Goal: Transaction & Acquisition: Purchase product/service

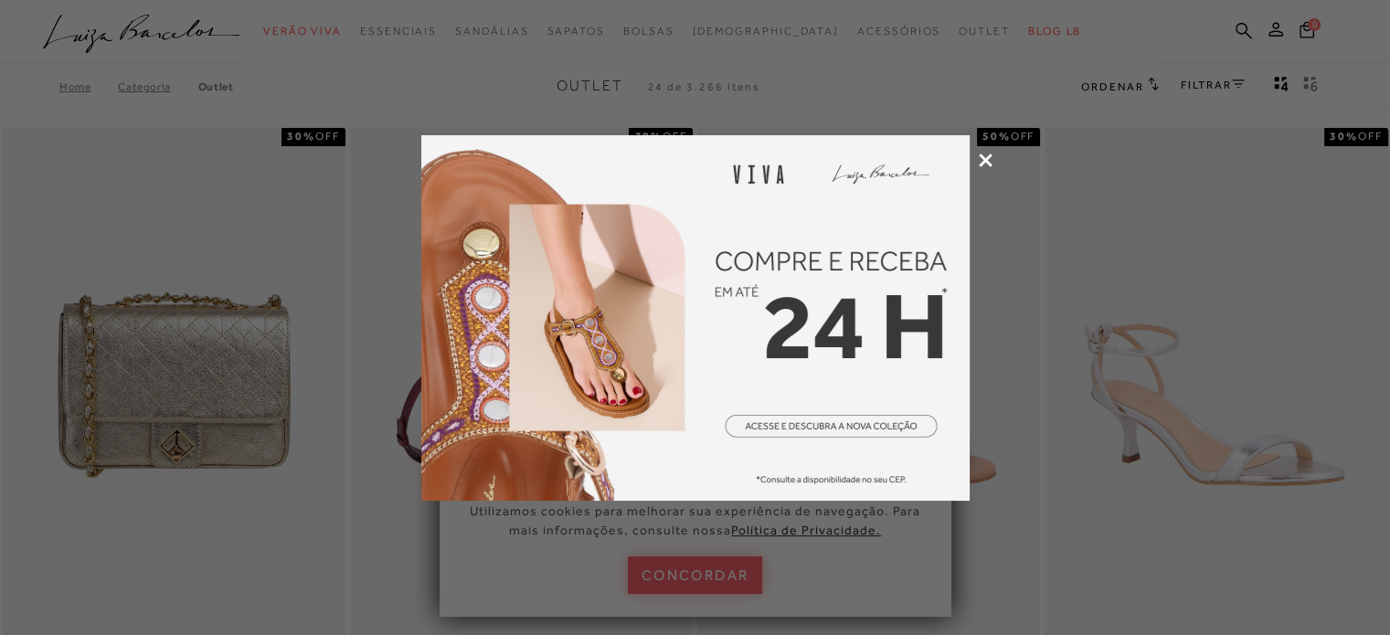
click at [972, 155] on div at bounding box center [695, 317] width 1390 height 635
click at [984, 160] on icon at bounding box center [986, 161] width 14 height 14
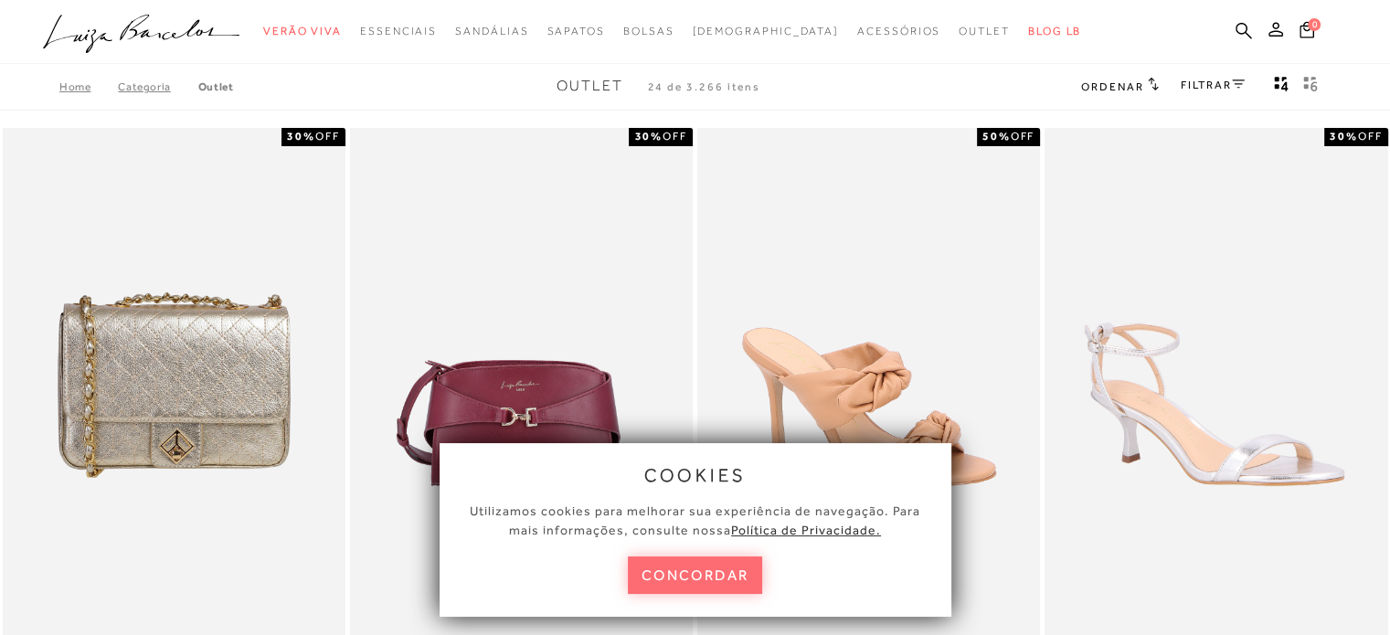
click at [689, 577] on button "concordar" at bounding box center [695, 574] width 135 height 37
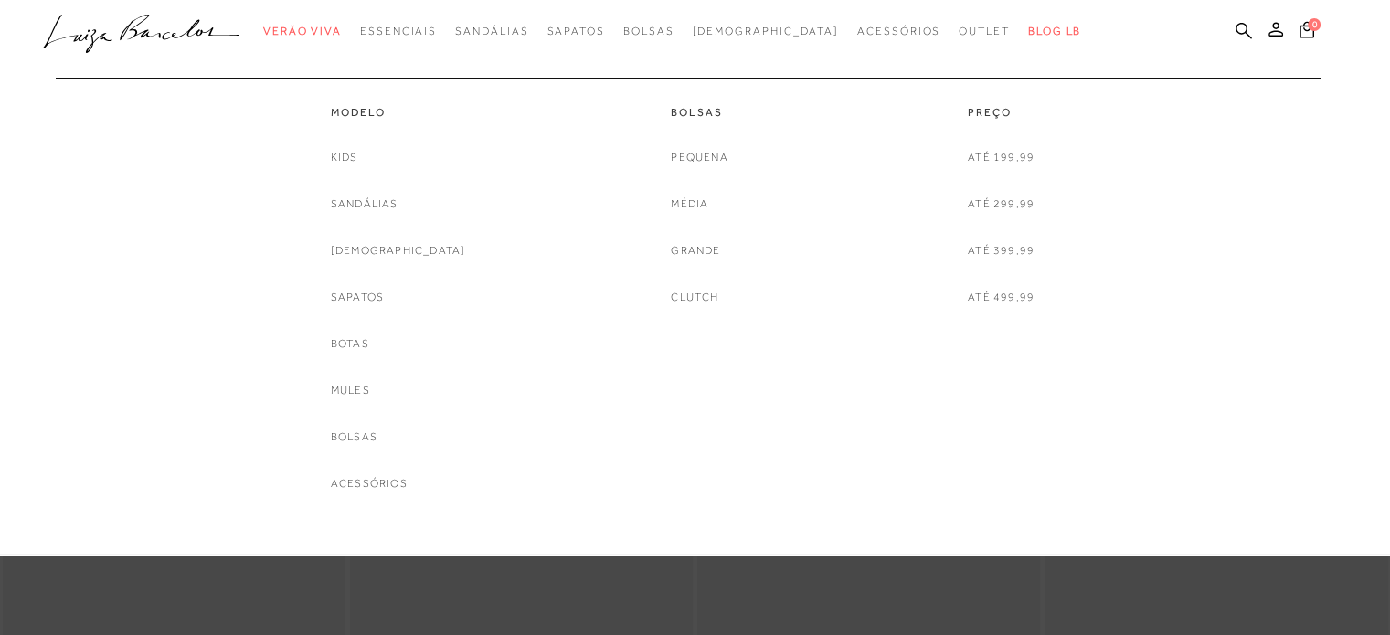
click at [958, 39] on link "Outlet" at bounding box center [983, 32] width 51 height 34
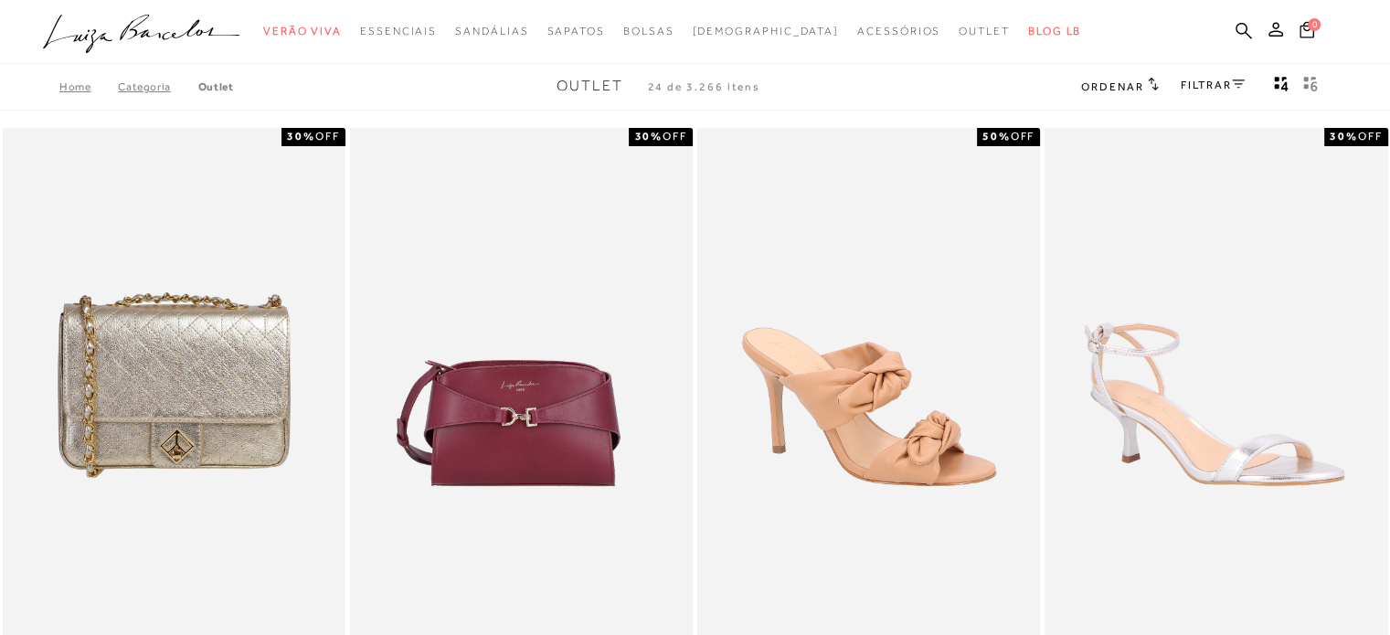
click at [1202, 90] on link "FILTRAR" at bounding box center [1213, 85] width 64 height 13
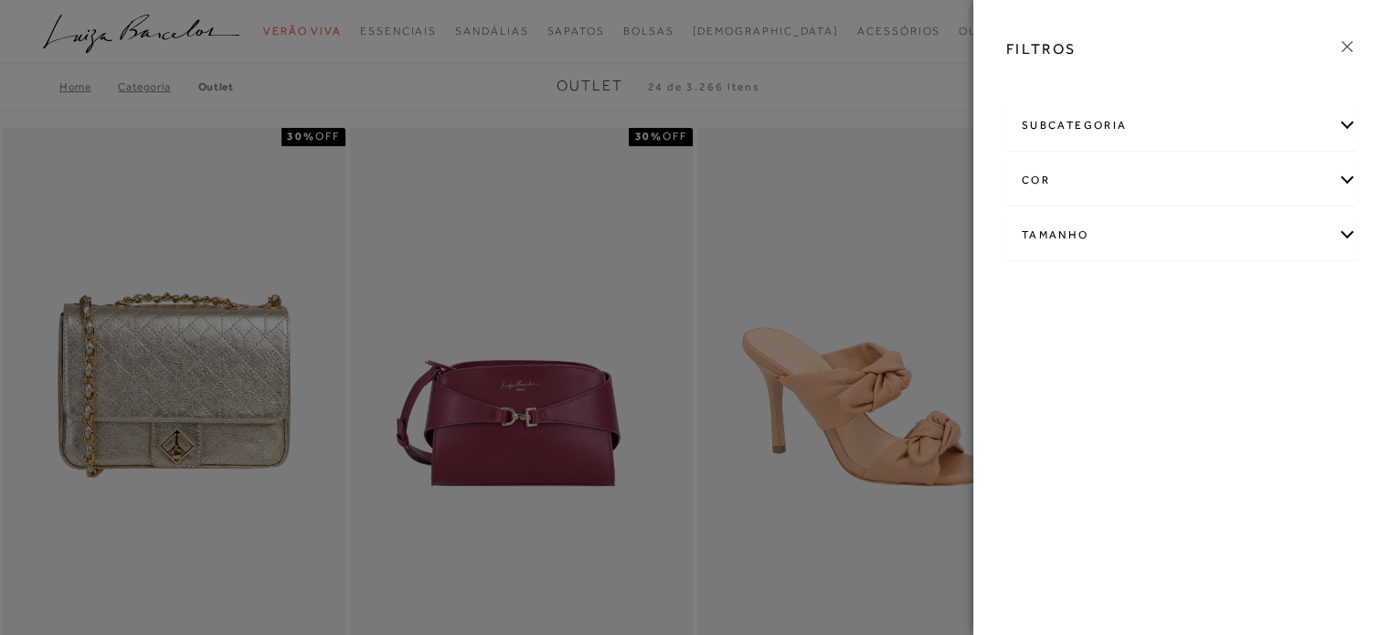
click at [1174, 138] on div "subcategoria" at bounding box center [1181, 125] width 349 height 48
click at [1070, 237] on div "cor" at bounding box center [1181, 230] width 349 height 48
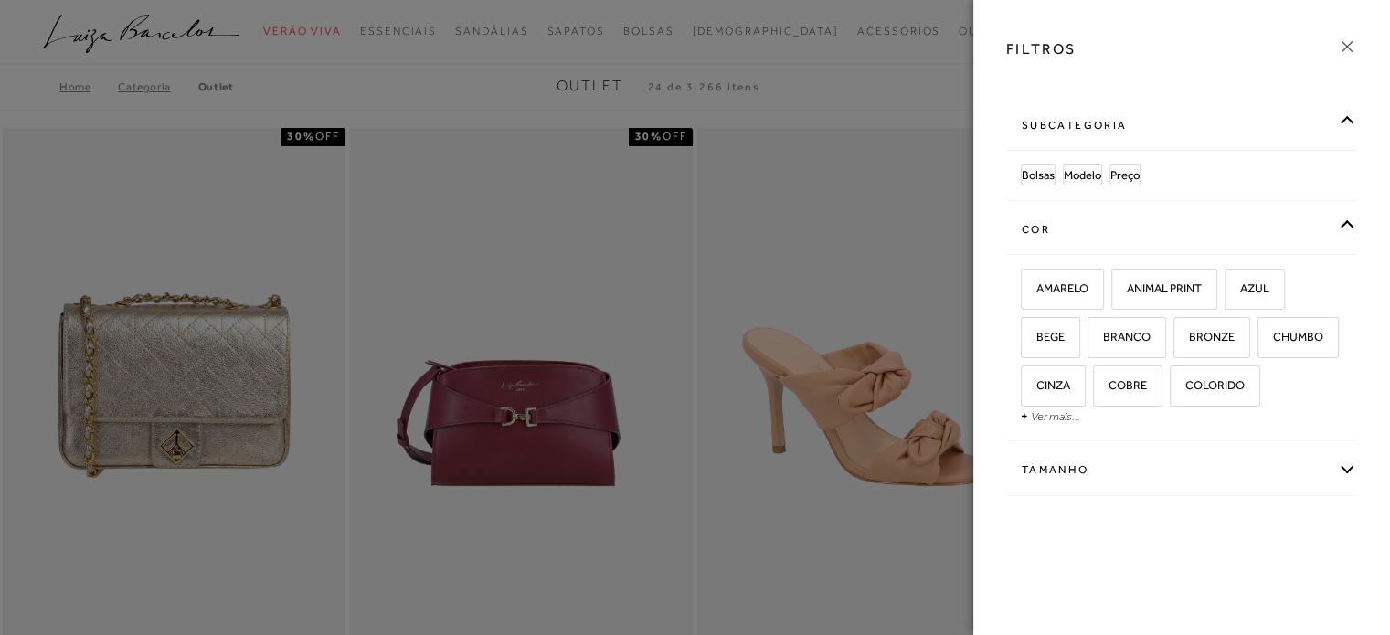
click at [1067, 461] on div "Tamanho" at bounding box center [1181, 470] width 349 height 48
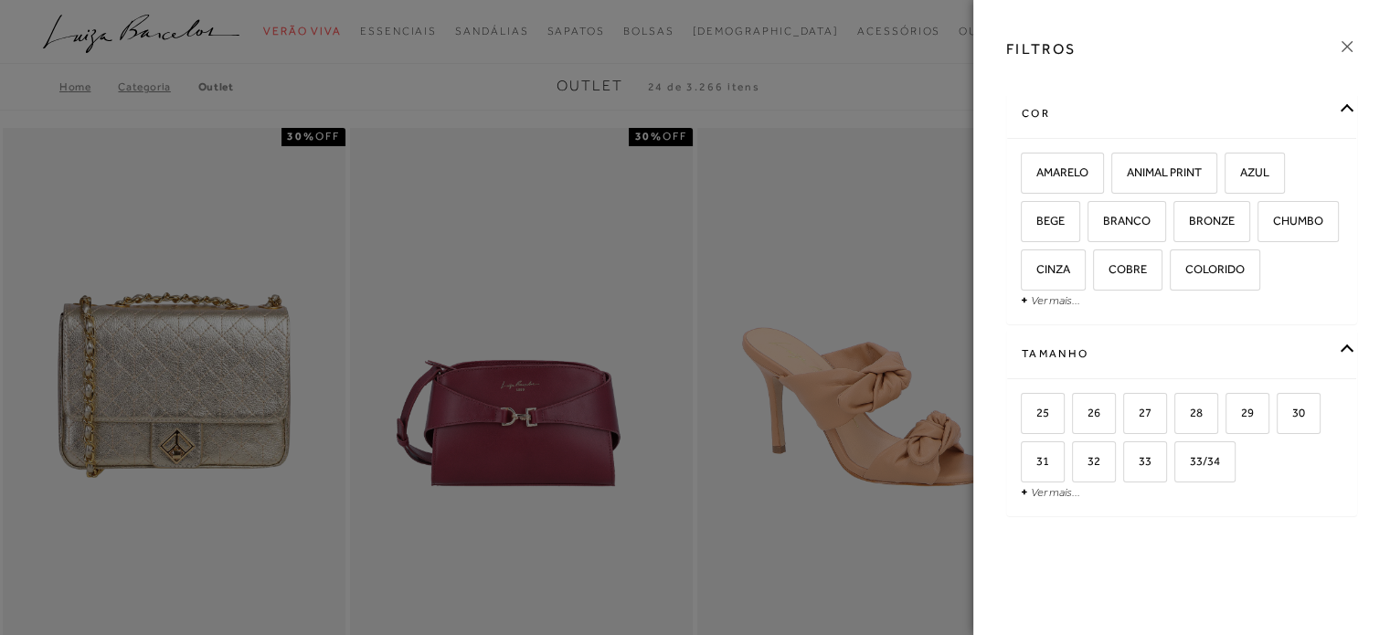
scroll to position [161, 0]
click at [1042, 497] on link "Ver mais..." at bounding box center [1055, 492] width 49 height 14
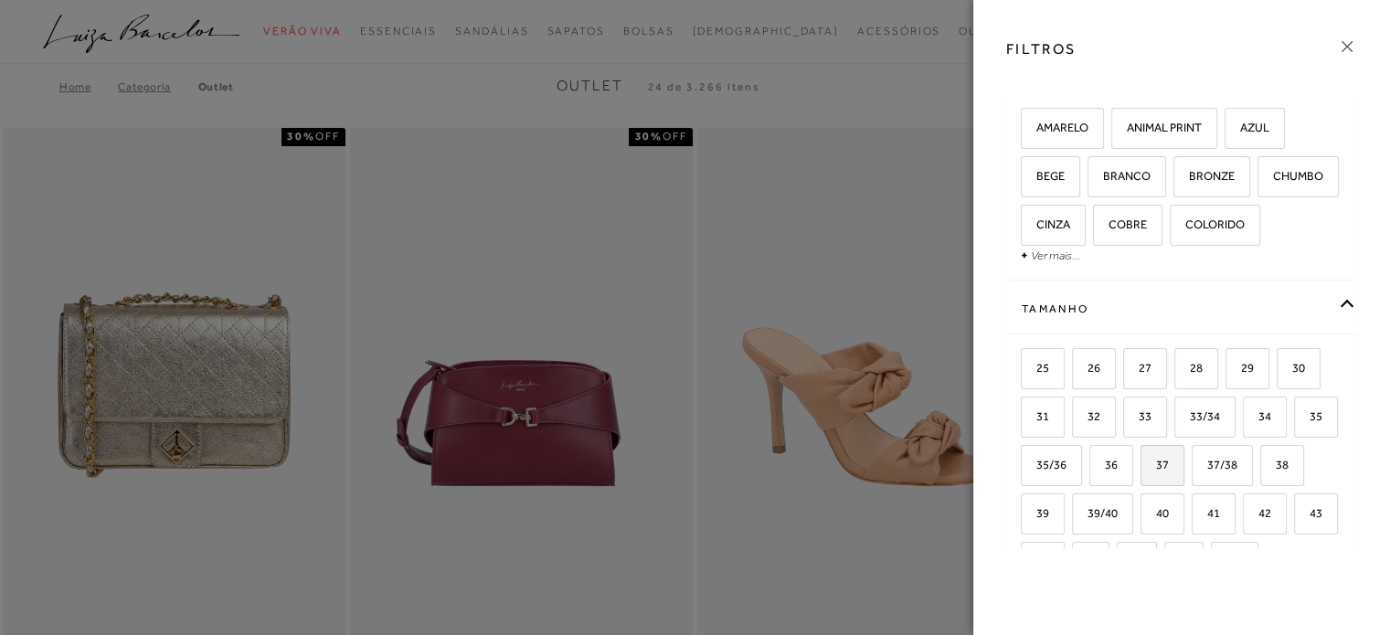
click at [1169, 471] on span "37" at bounding box center [1155, 465] width 26 height 14
click at [1156, 477] on input "37" at bounding box center [1147, 468] width 18 height 18
checkbox input "true"
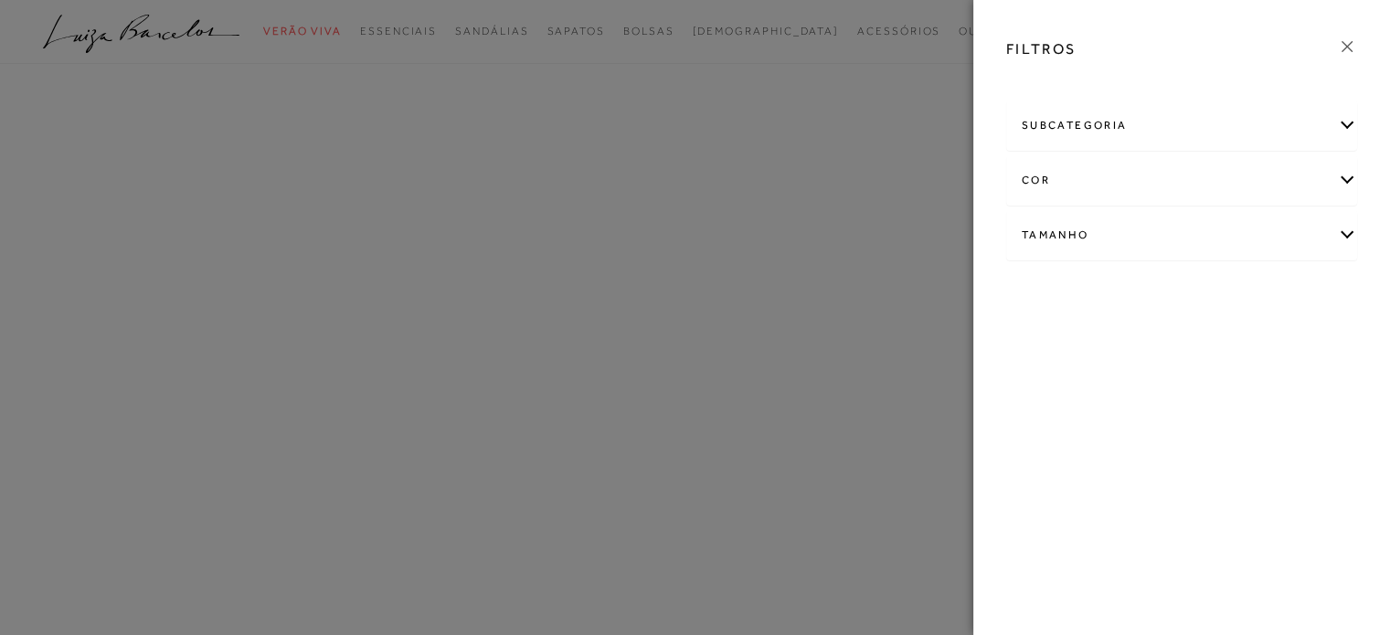
click at [1280, 509] on div "FILTROS subcategoria Bolsas Modelo Preço" at bounding box center [1181, 317] width 417 height 635
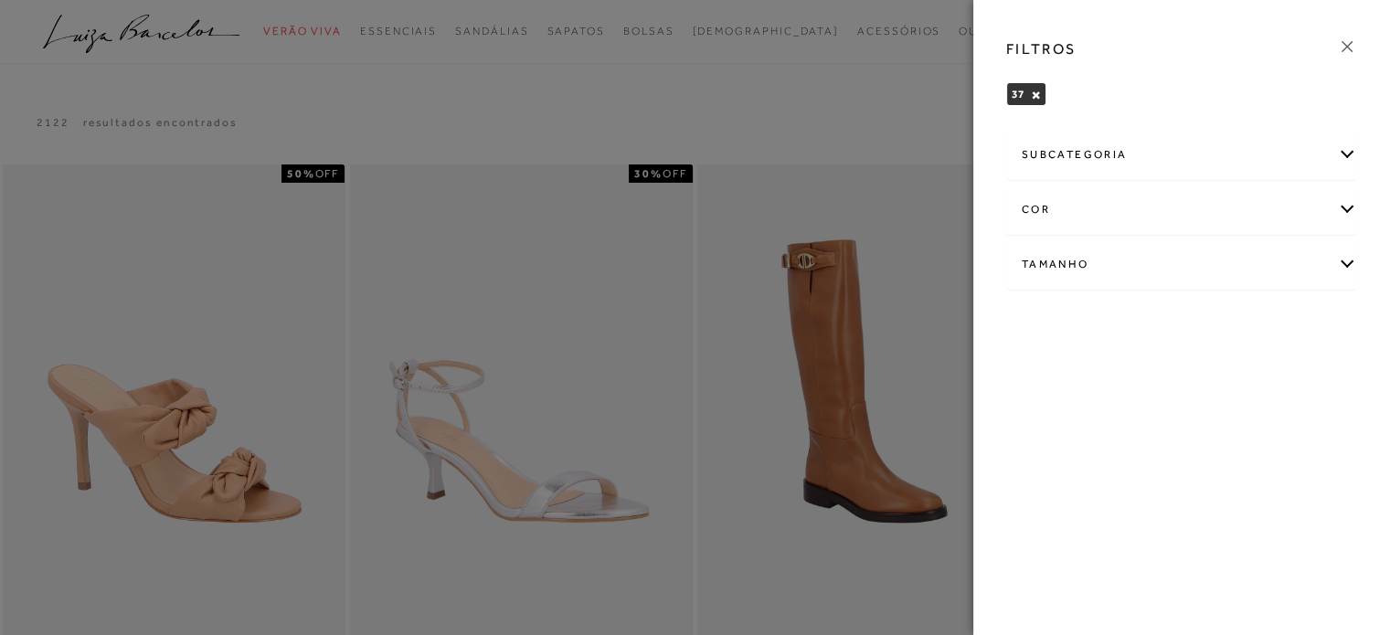
click at [1327, 241] on div "Tamanho" at bounding box center [1181, 264] width 349 height 48
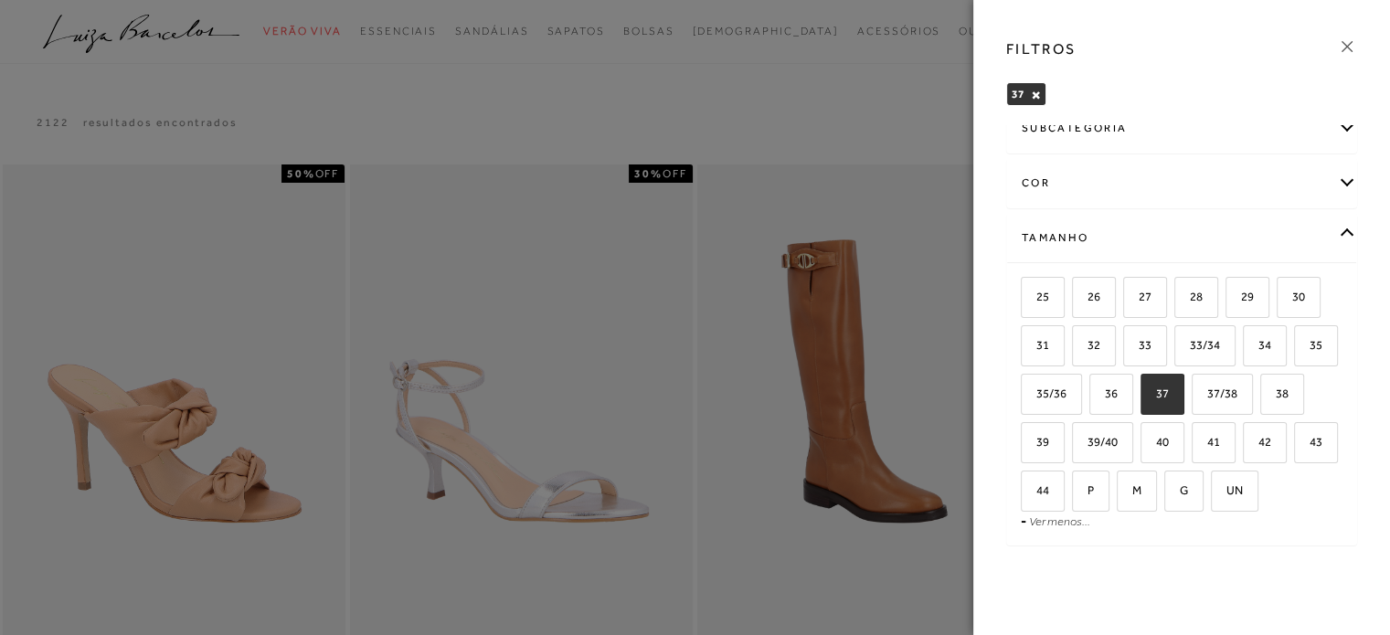
scroll to position [71, 0]
click at [1252, 375] on label "37/38" at bounding box center [1221, 394] width 59 height 39
click at [1207, 387] on input "37/38" at bounding box center [1198, 396] width 18 height 18
checkbox input "true"
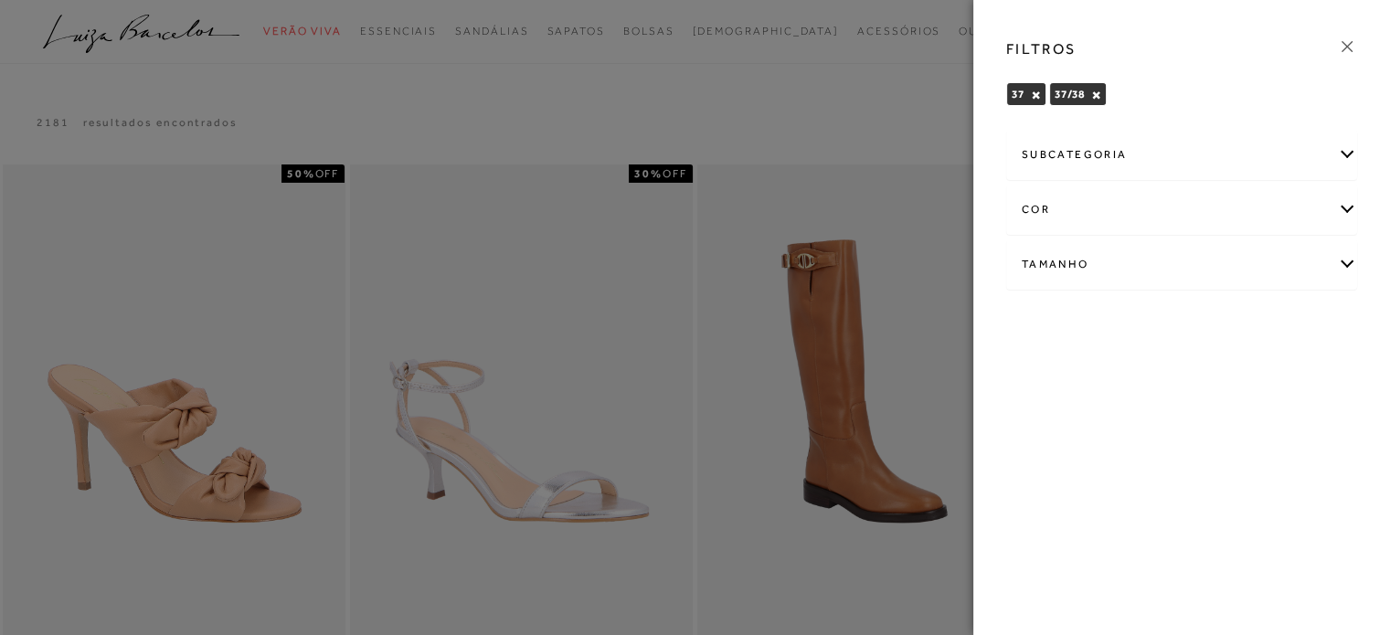
click at [1352, 39] on icon at bounding box center [1347, 47] width 20 height 20
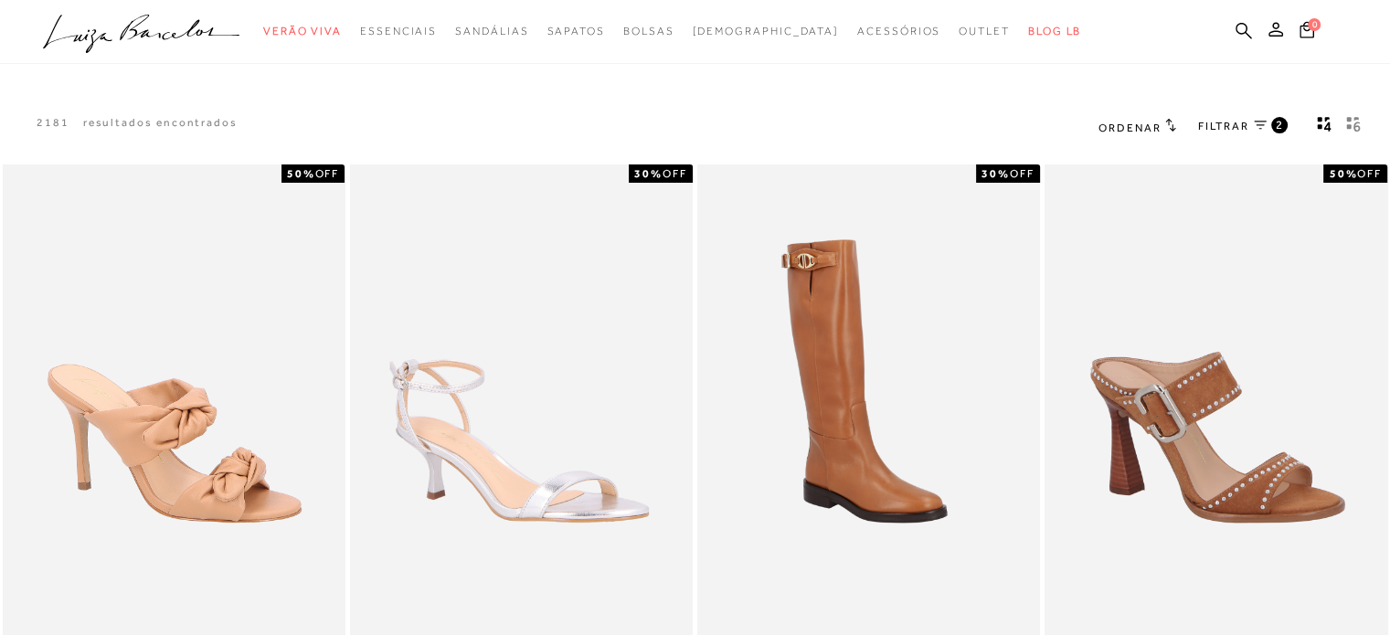
click at [1255, 117] on link "FILTRAR 2" at bounding box center [1243, 127] width 90 height 20
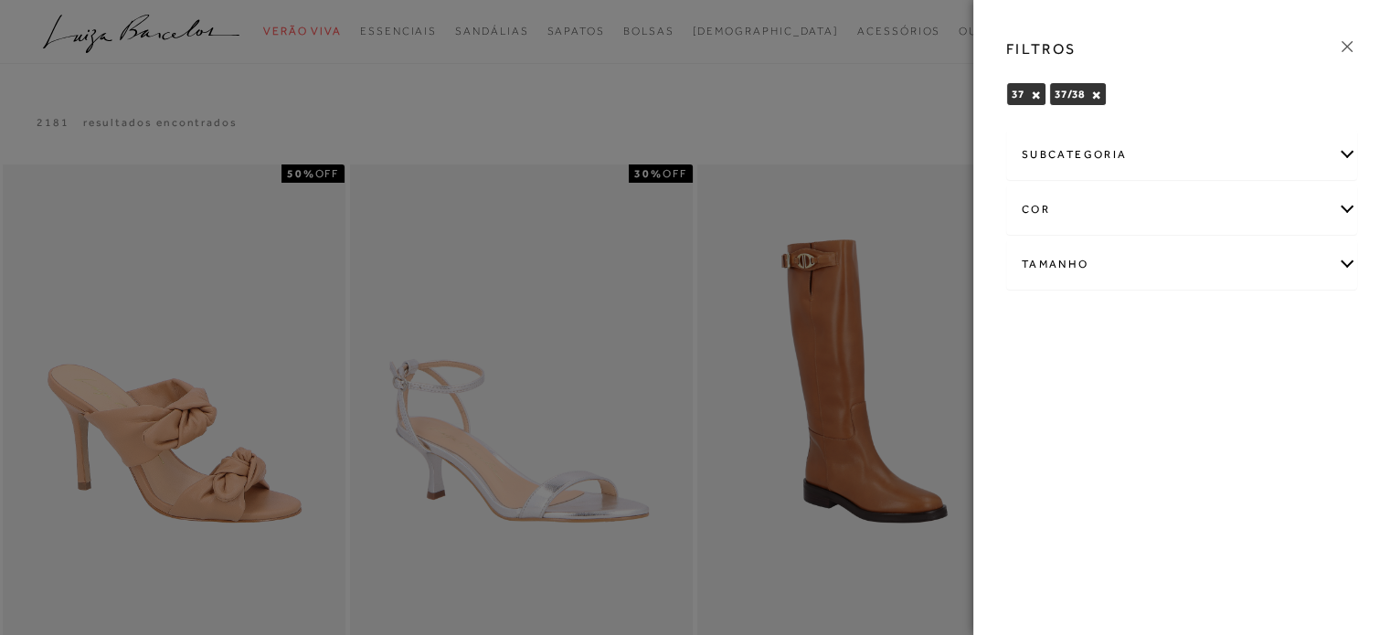
click at [1355, 43] on icon at bounding box center [1347, 47] width 20 height 20
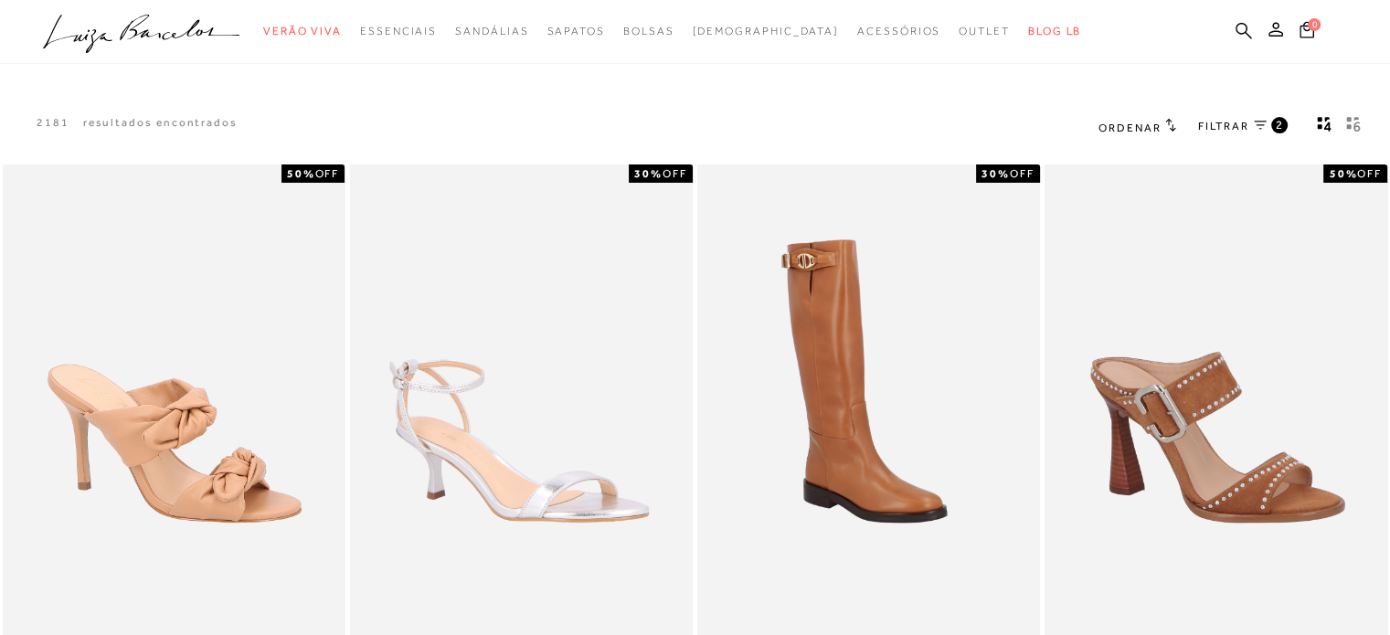
click at [1141, 125] on span "Ordenar" at bounding box center [1129, 128] width 62 height 13
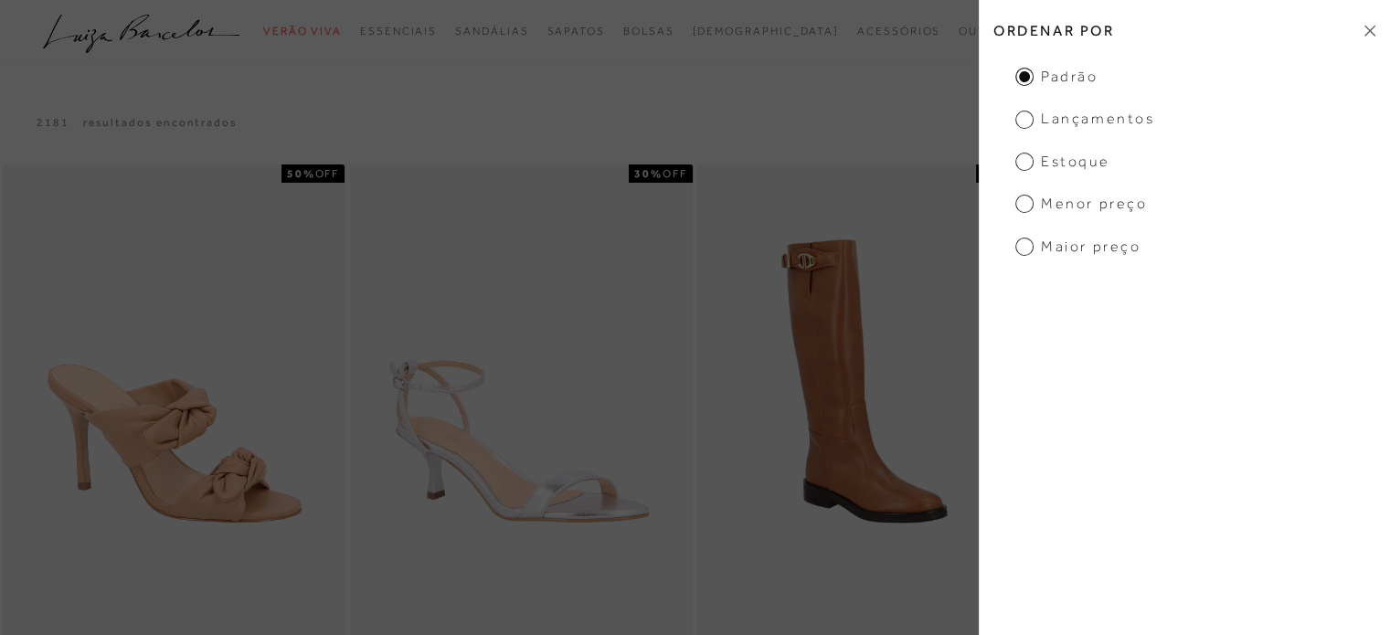
click at [1053, 194] on span "Menor Preço" at bounding box center [1081, 204] width 132 height 20
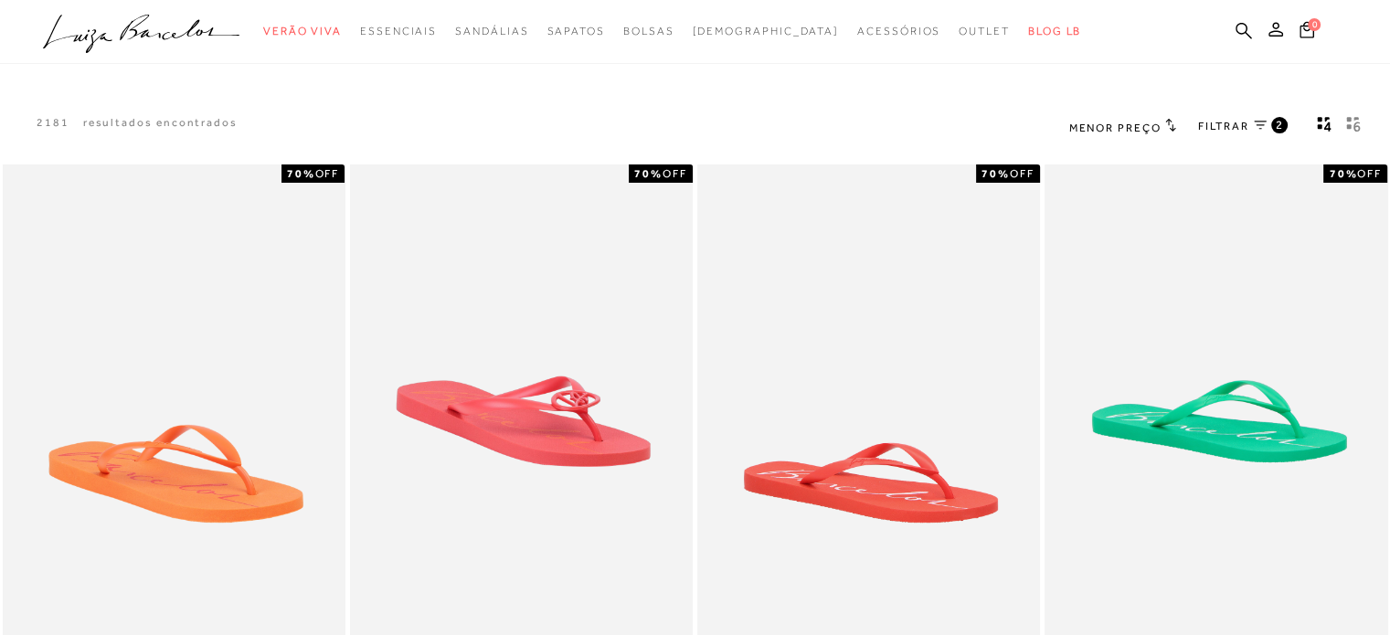
click at [1242, 123] on span "FILTRAR" at bounding box center [1223, 127] width 51 height 16
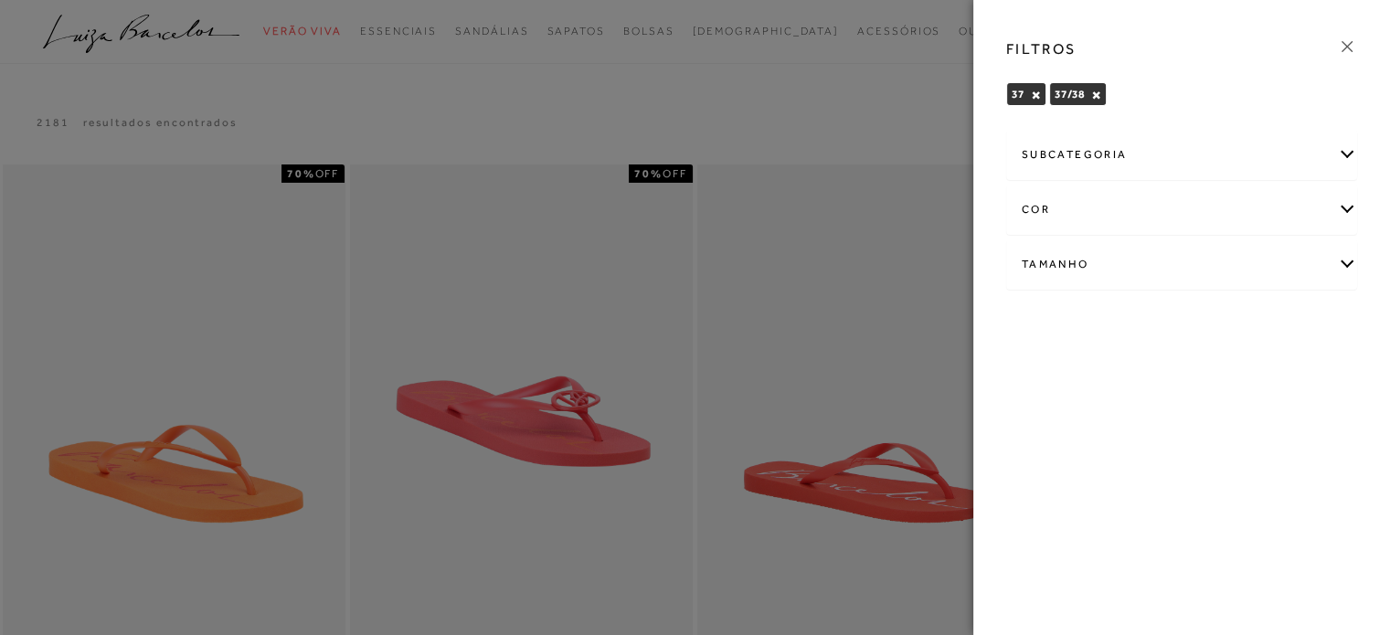
click at [1345, 51] on icon at bounding box center [1347, 47] width 20 height 20
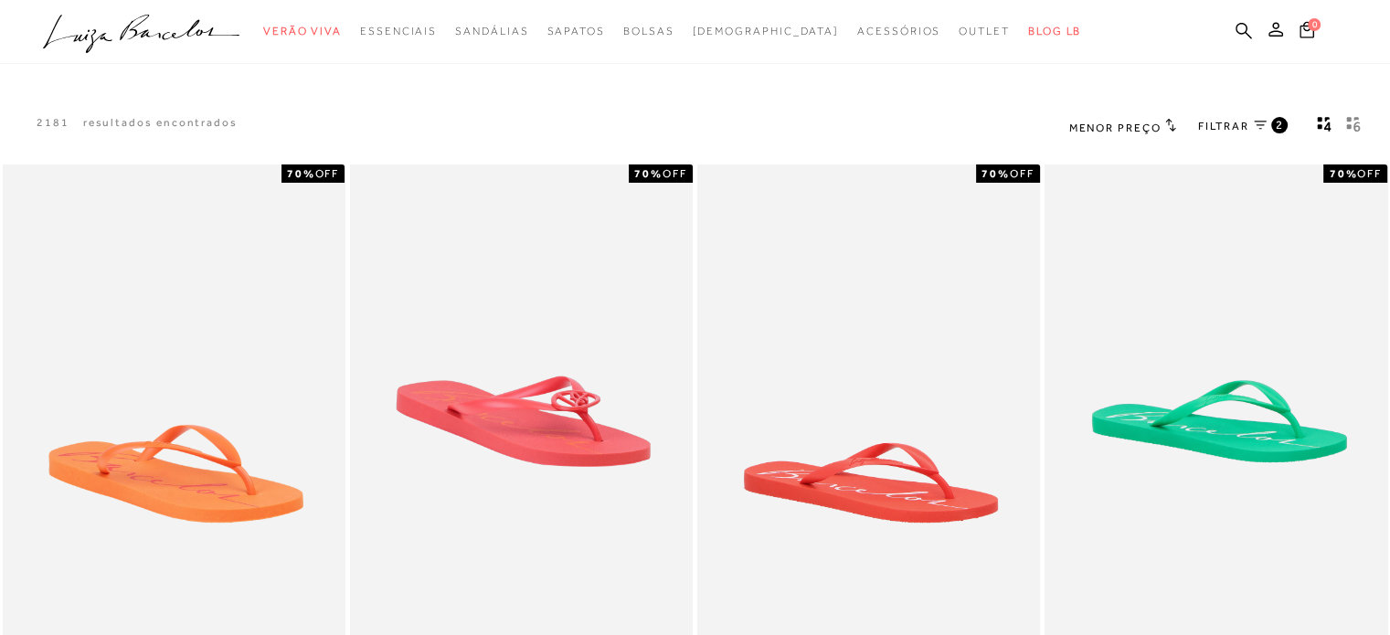
click at [1349, 132] on span "gridText6Desc" at bounding box center [1353, 128] width 15 height 15
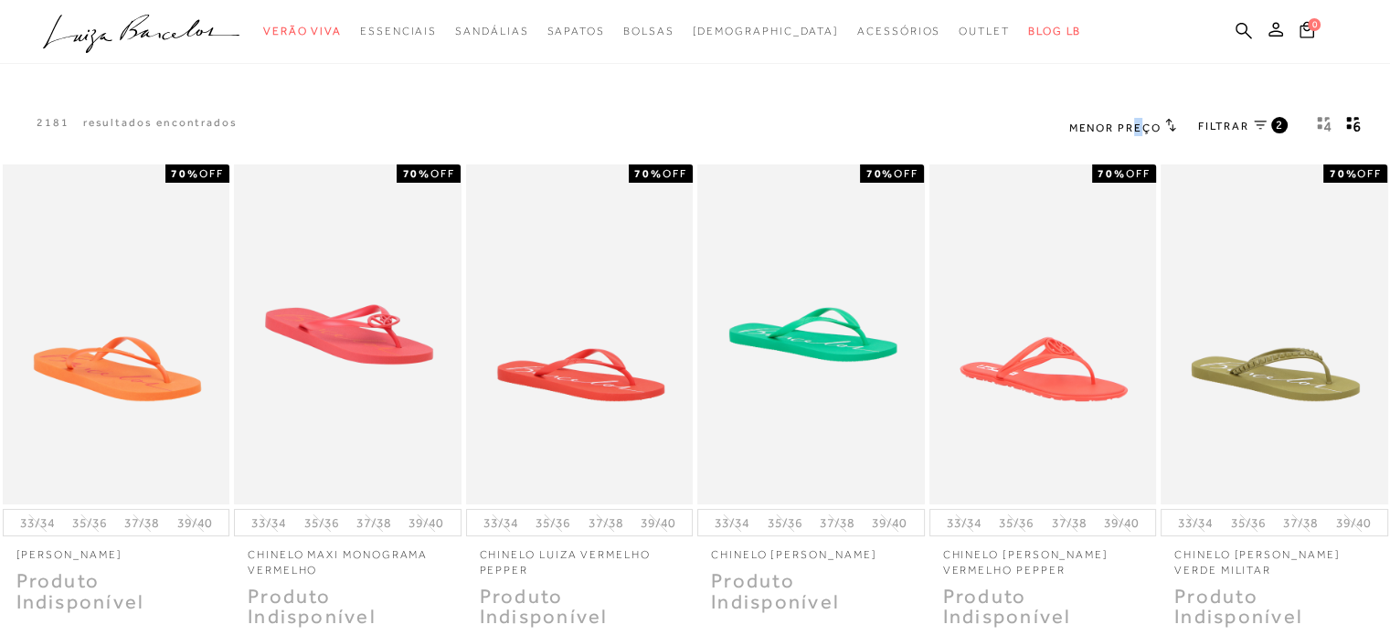
drag, startPoint x: 1138, startPoint y: 113, endPoint x: 1136, endPoint y: 128, distance: 14.7
click at [1136, 128] on div "Menor Preço Ordenar por 2" at bounding box center [1219, 126] width 344 height 69
click at [1136, 128] on span "Menor Preço" at bounding box center [1115, 128] width 92 height 13
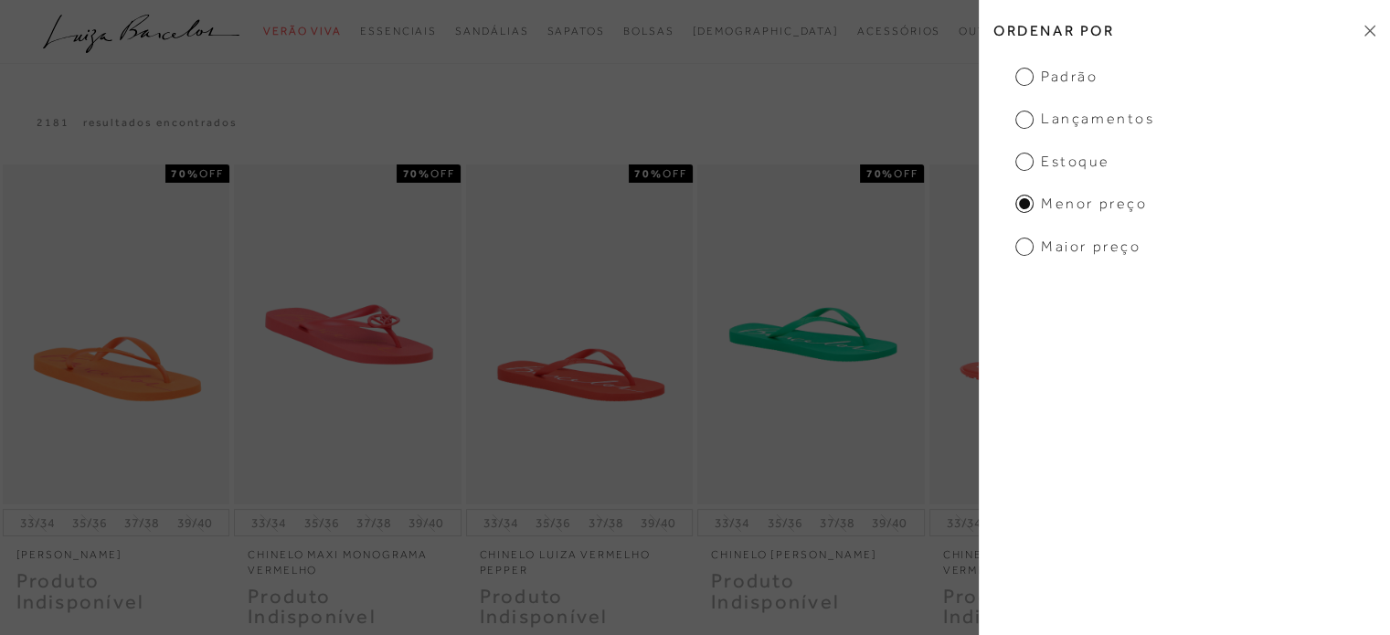
click at [1092, 83] on span "Padrão" at bounding box center [1056, 77] width 82 height 20
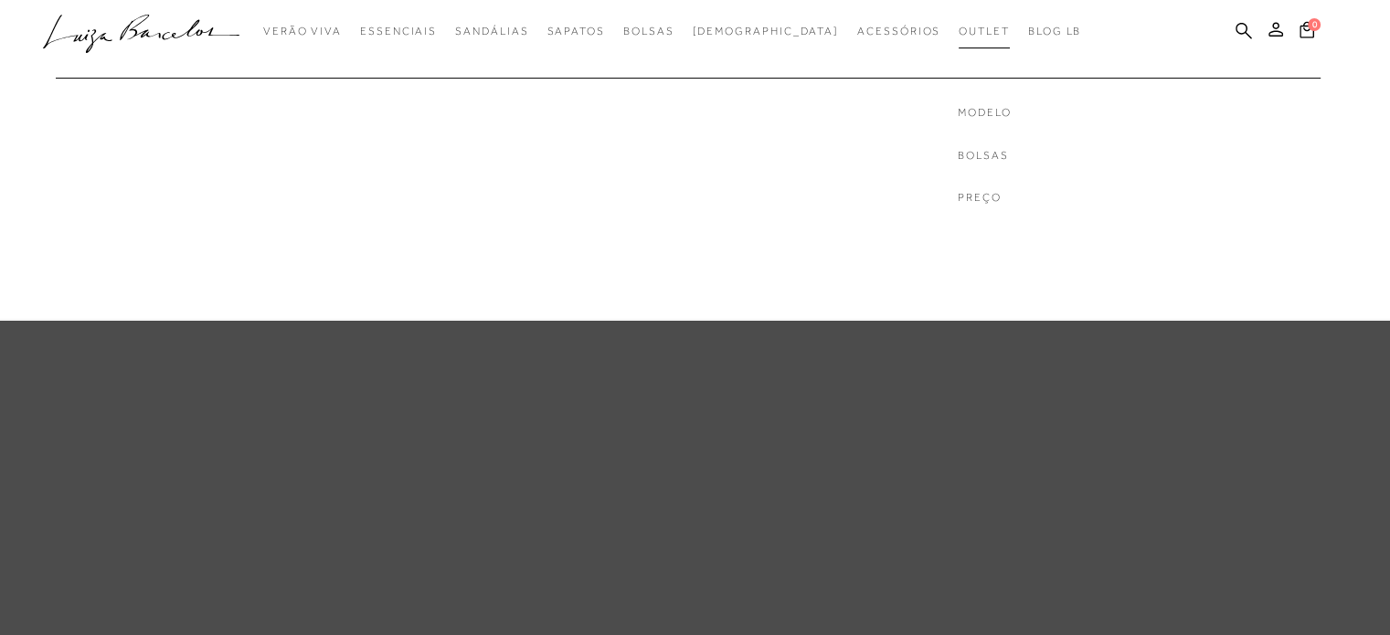
click at [958, 38] on link "Outlet" at bounding box center [983, 32] width 51 height 34
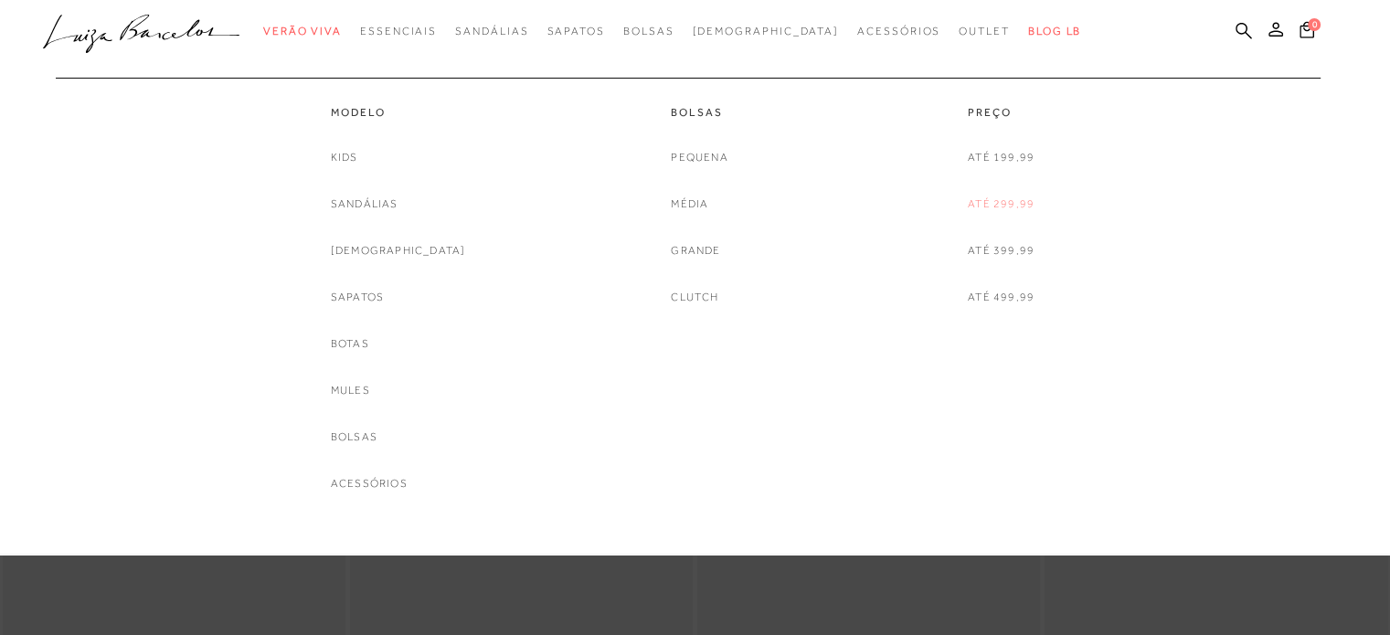
click at [1001, 203] on link "Até 299,99" at bounding box center [1001, 204] width 67 height 19
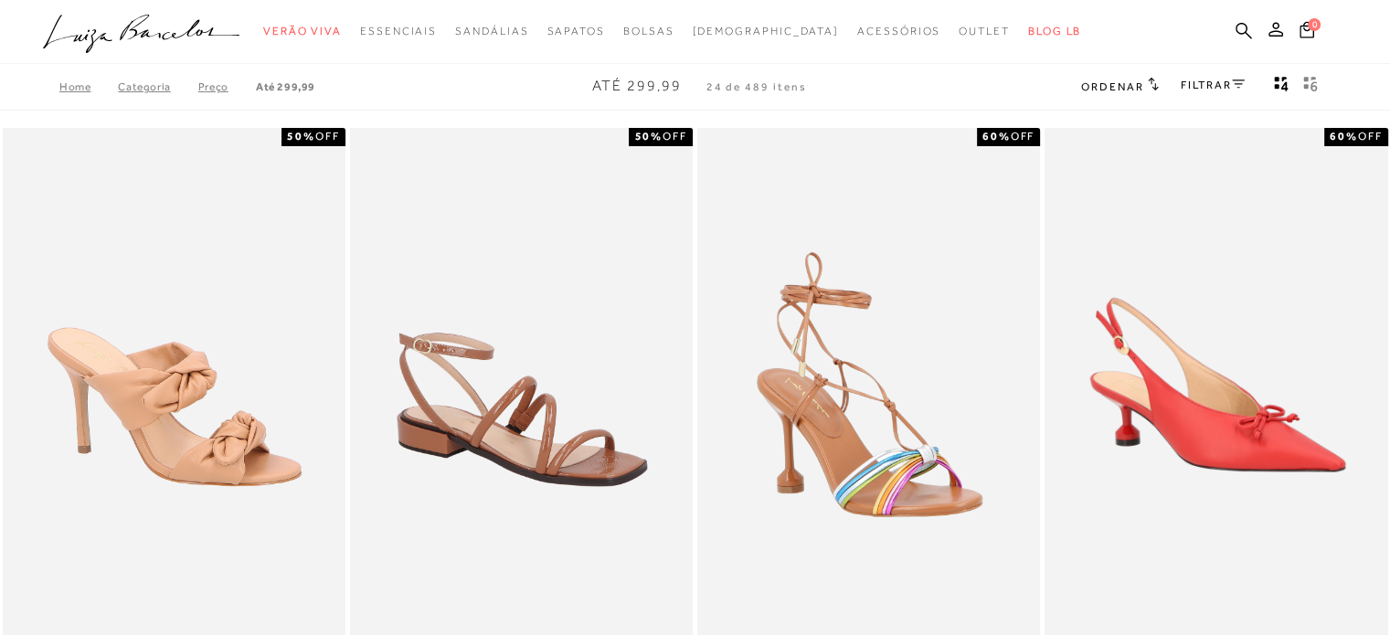
click at [1189, 87] on link "FILTRAR" at bounding box center [1213, 85] width 64 height 13
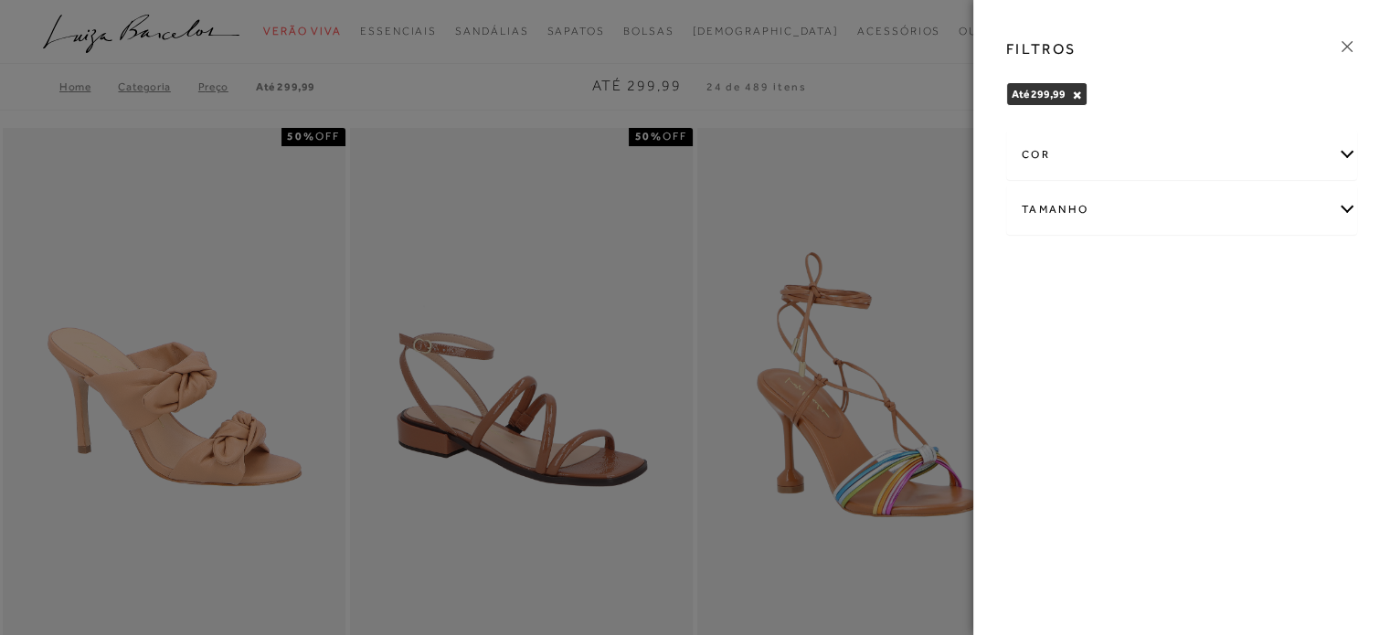
click at [1319, 215] on div "Tamanho" at bounding box center [1181, 209] width 349 height 48
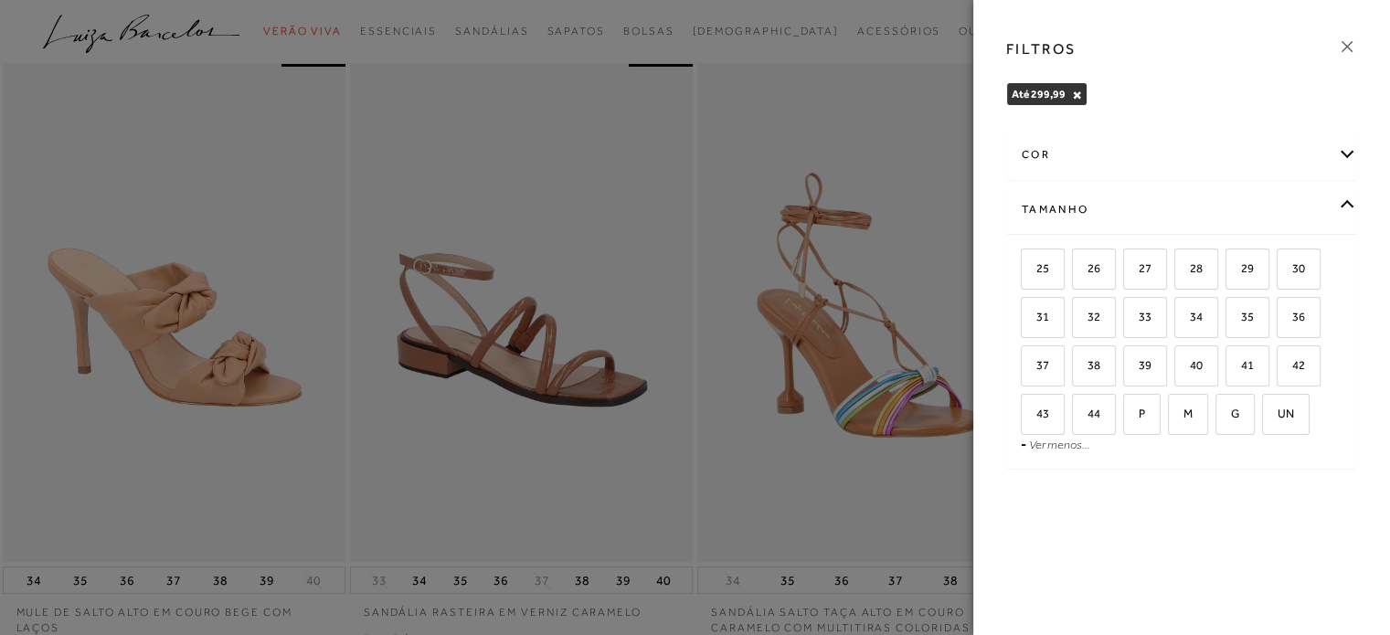
scroll to position [103, 0]
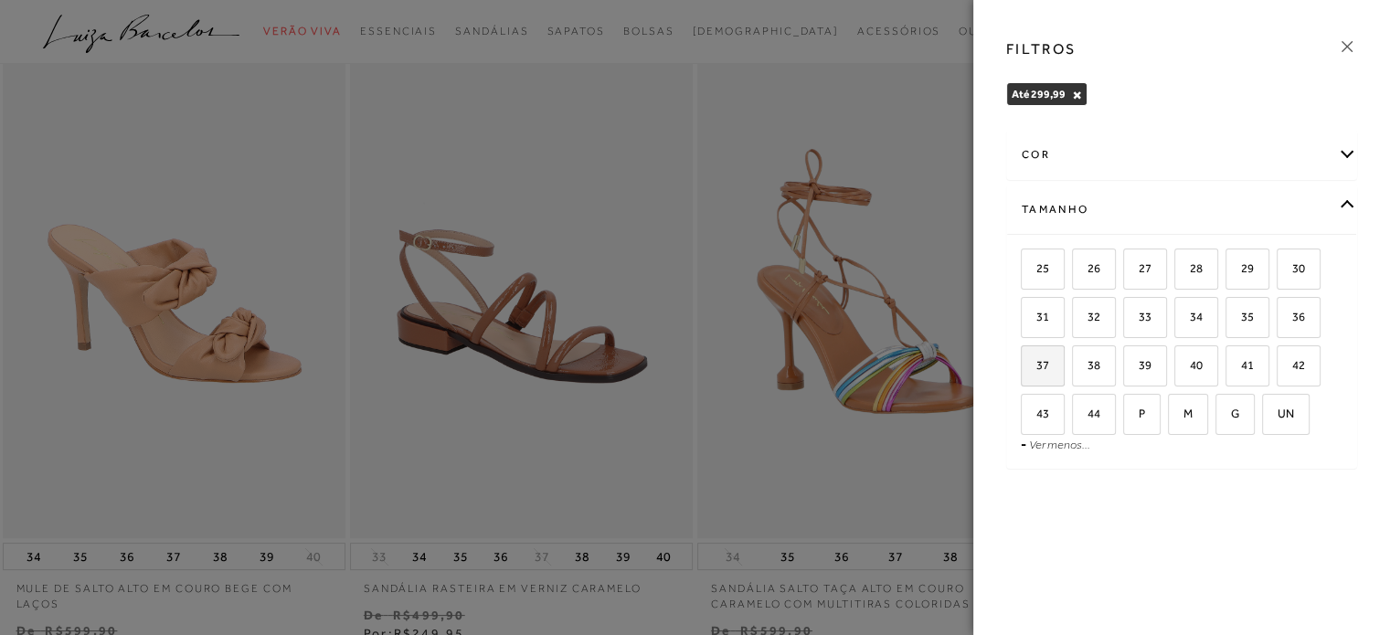
click at [1045, 360] on span "37" at bounding box center [1035, 365] width 26 height 14
click at [1036, 360] on input "37" at bounding box center [1027, 368] width 18 height 18
checkbox input "true"
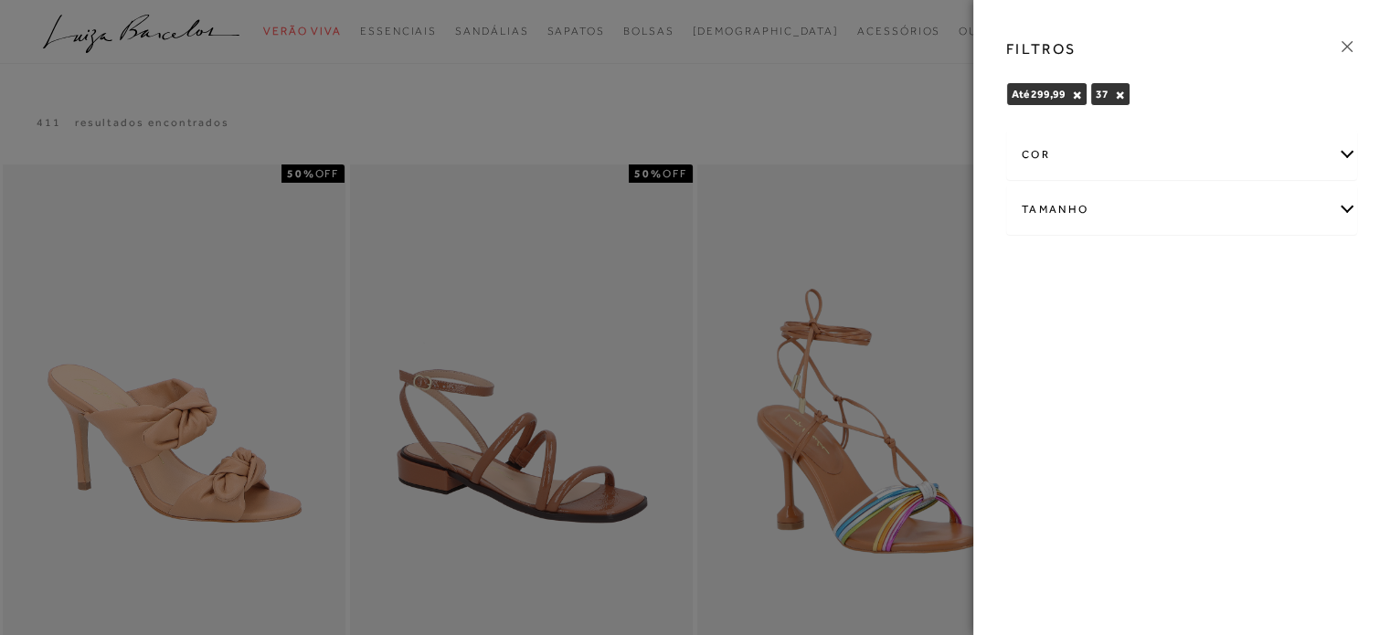
click at [1352, 47] on icon at bounding box center [1347, 47] width 20 height 20
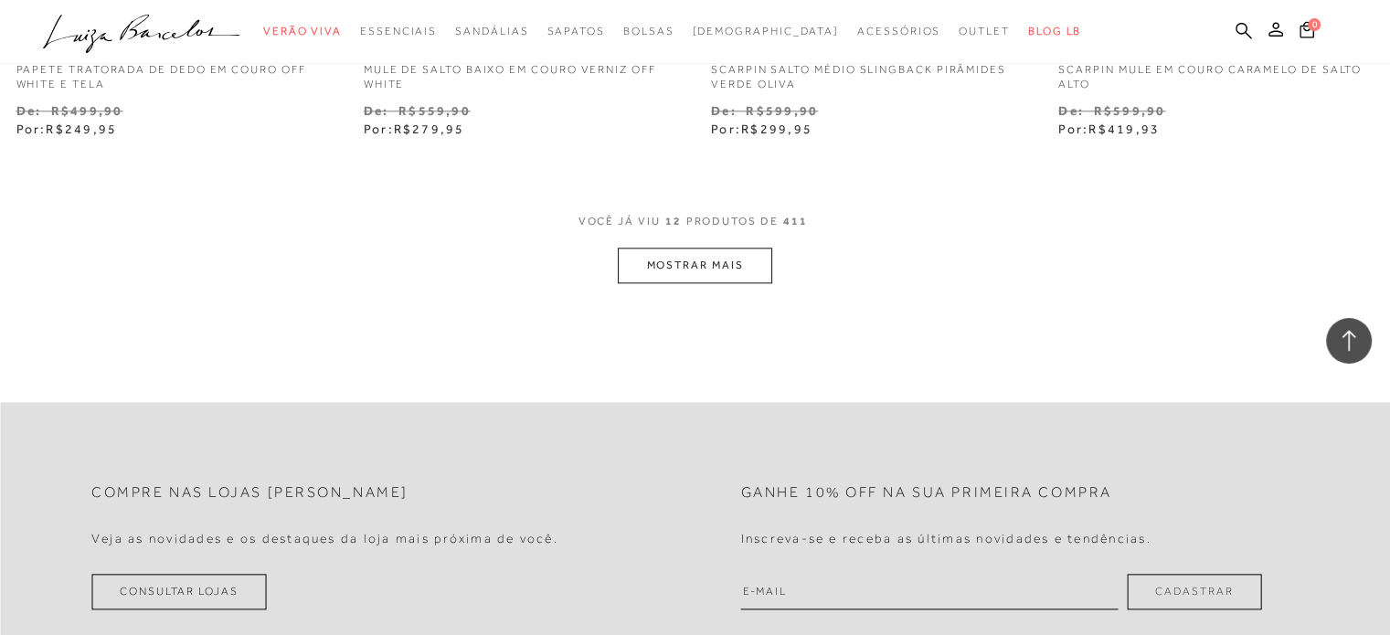
scroll to position [1972, 0]
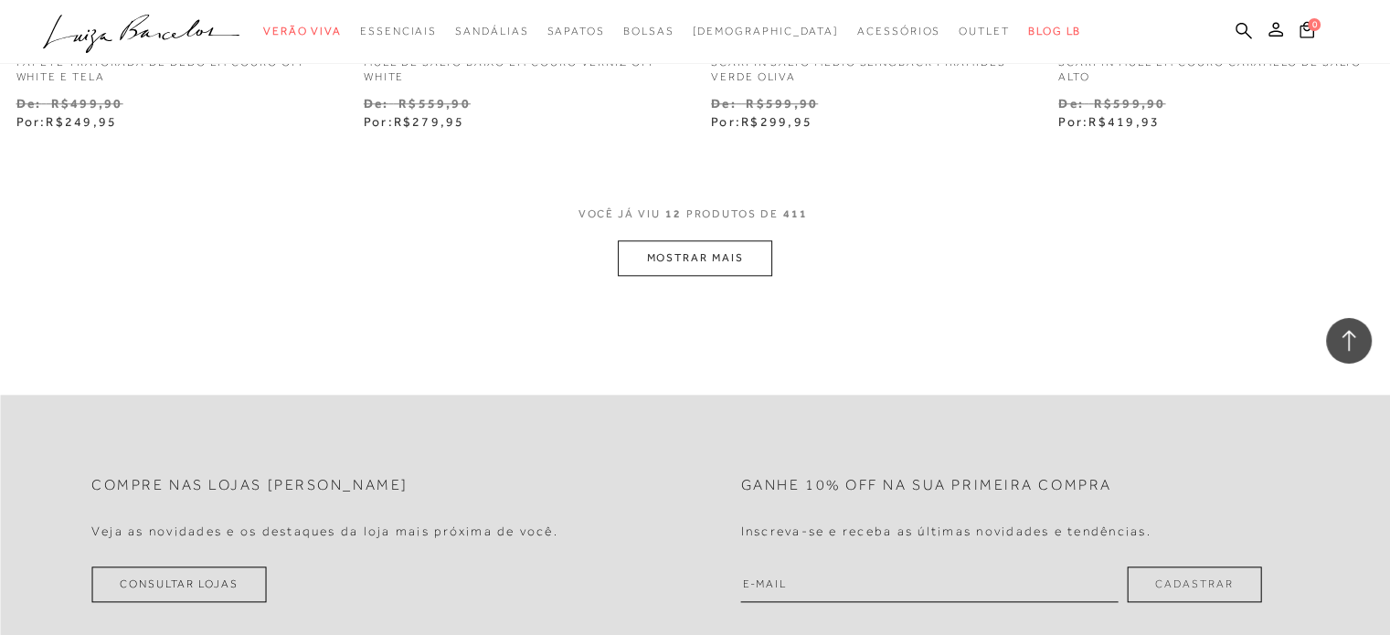
click at [746, 250] on button "MOSTRAR MAIS" at bounding box center [695, 258] width 154 height 36
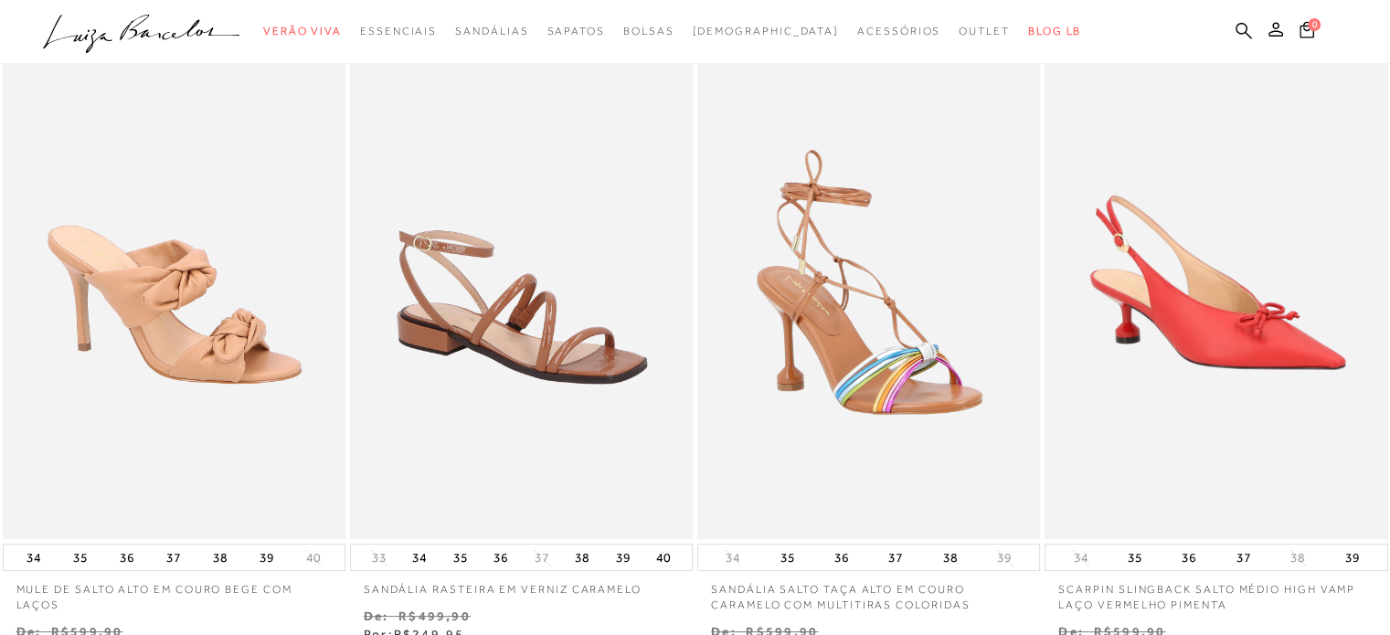
scroll to position [0, 0]
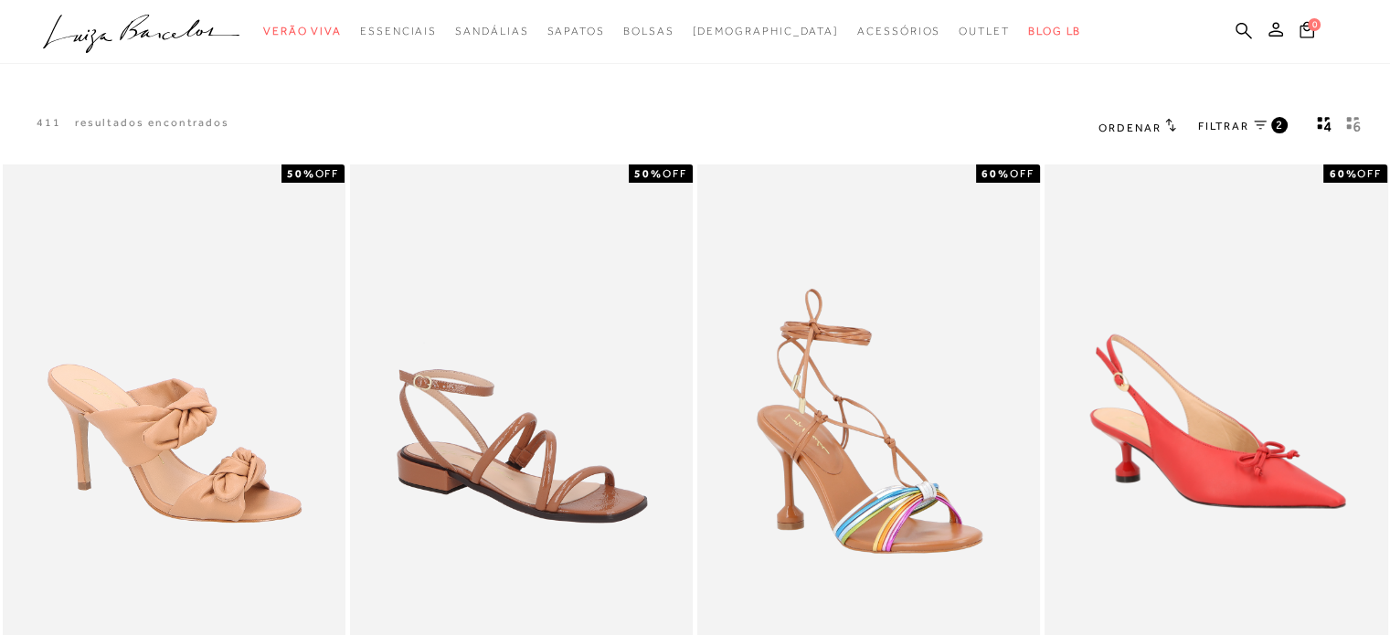
click at [1344, 130] on button "gridText6Desc" at bounding box center [1353, 127] width 26 height 24
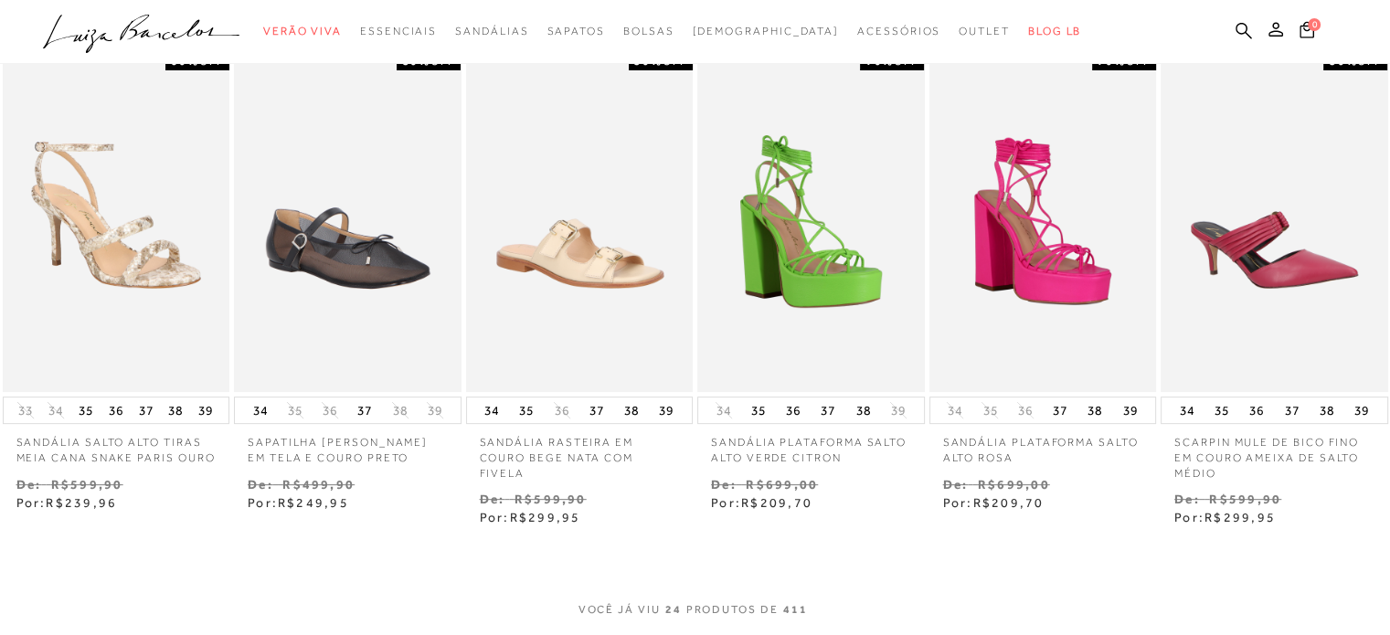
scroll to position [685, 0]
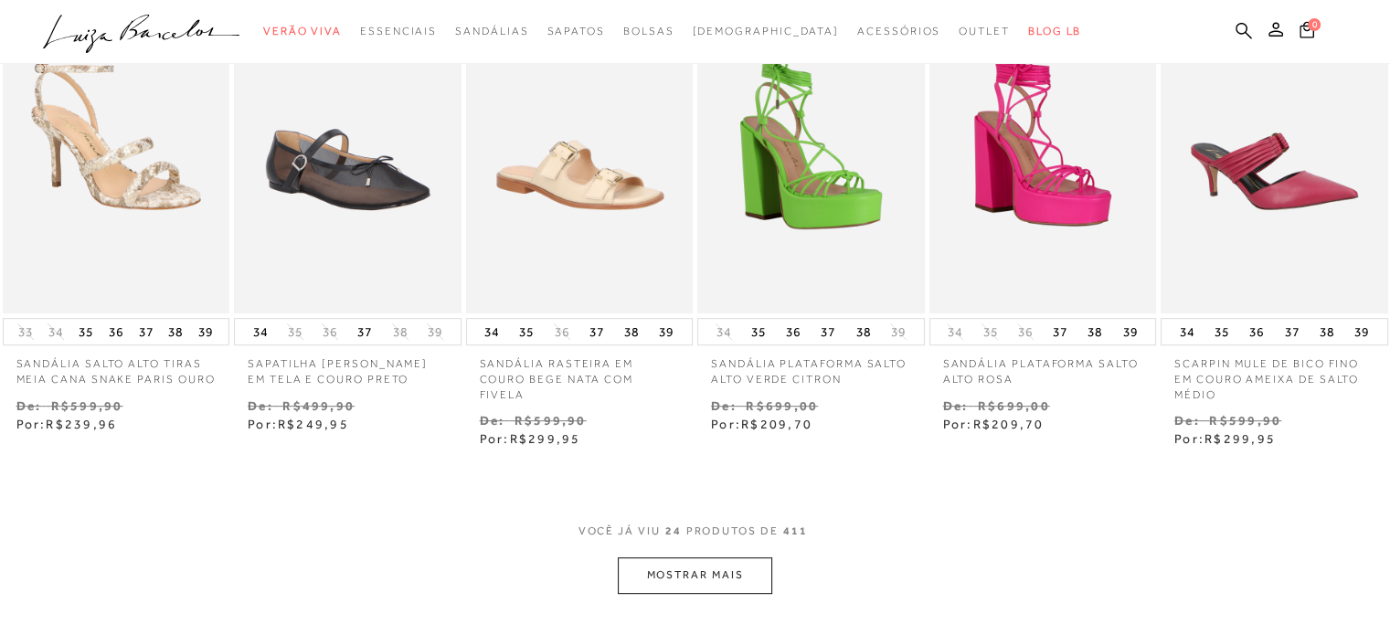
click at [692, 577] on button "MOSTRAR MAIS" at bounding box center [695, 575] width 154 height 36
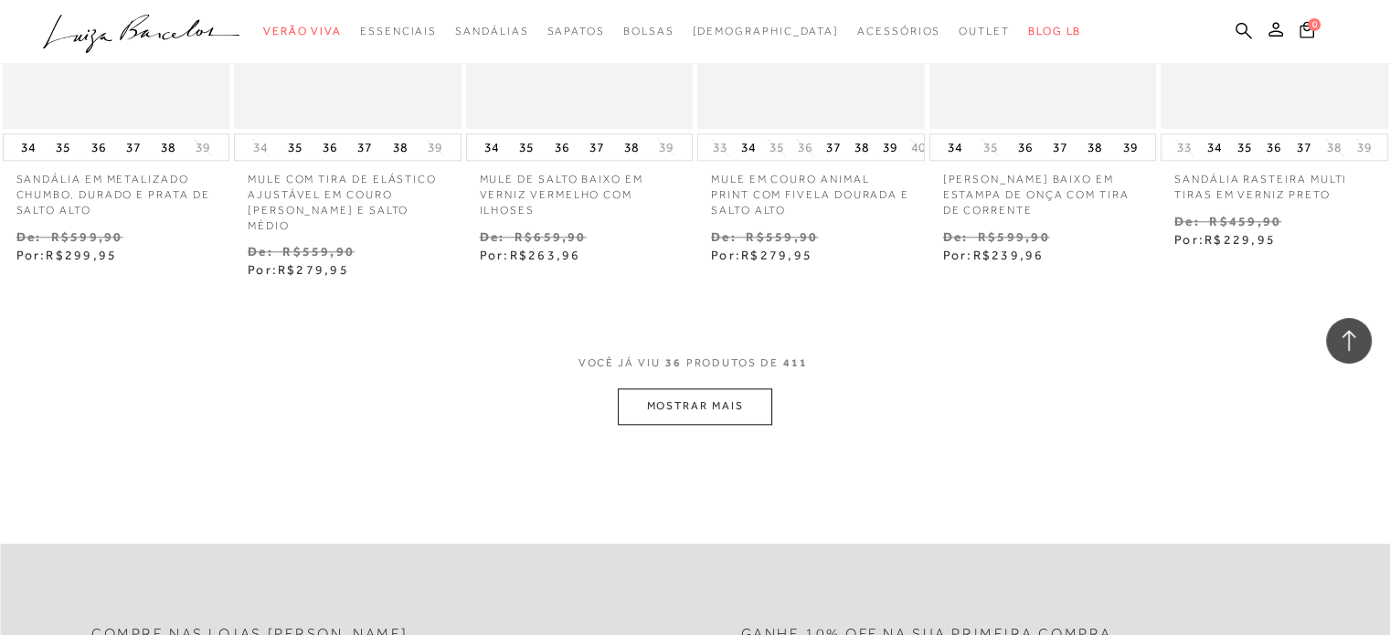
scroll to position [1891, 0]
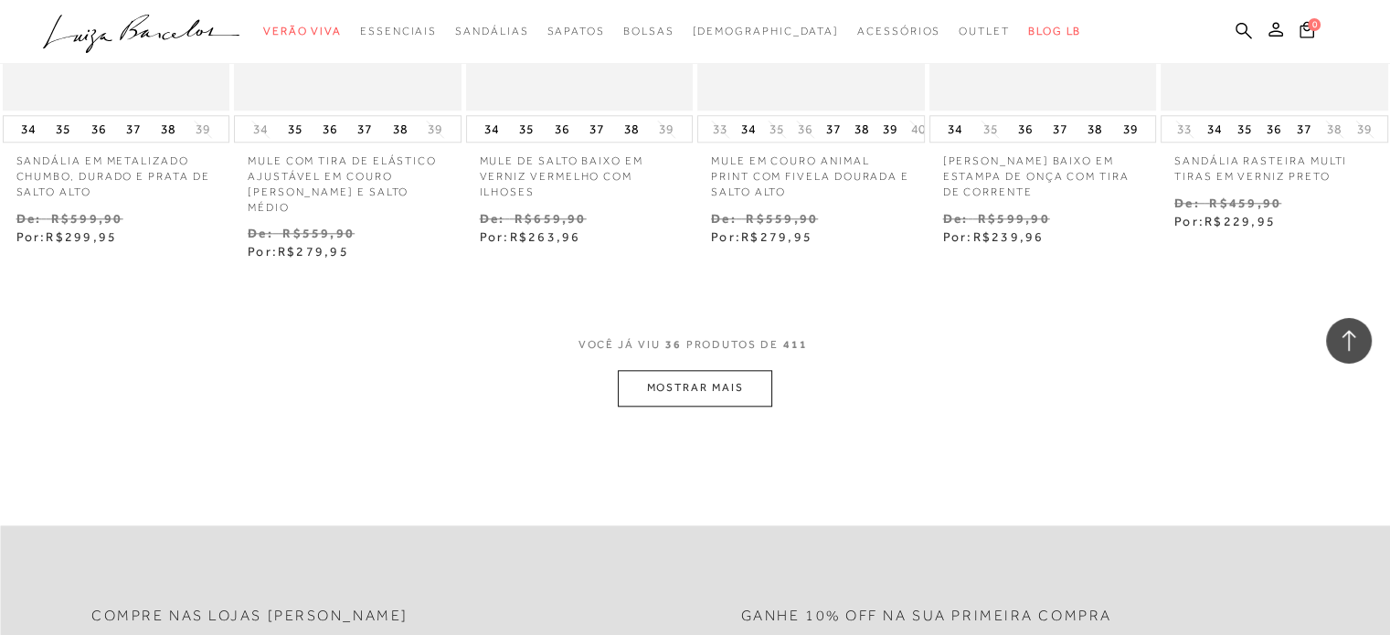
click at [700, 370] on button "MOSTRAR MAIS" at bounding box center [695, 388] width 154 height 36
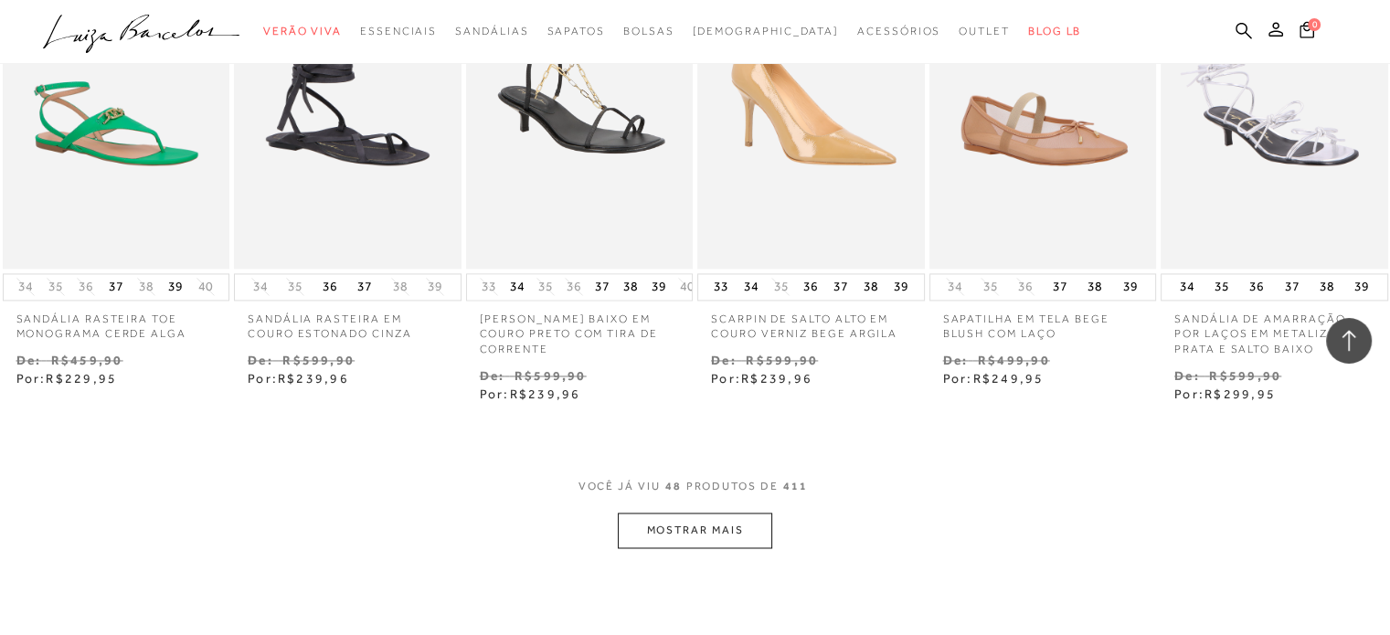
scroll to position [2748, 0]
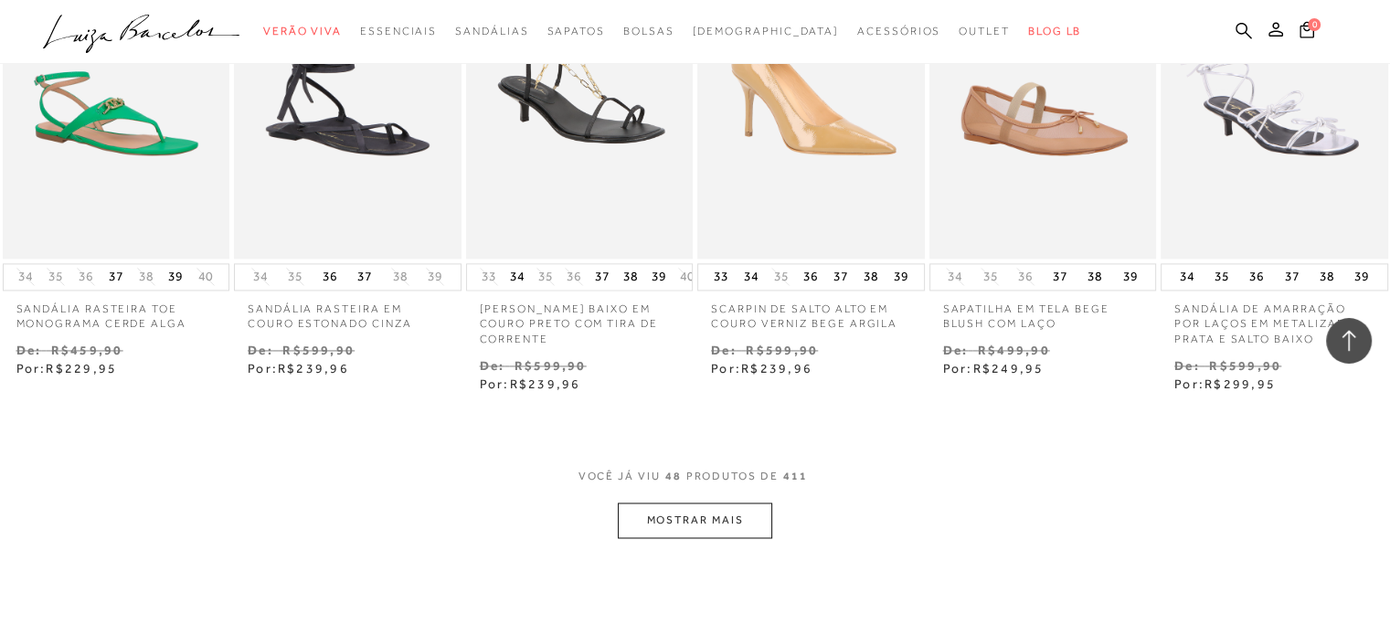
click at [744, 514] on button "MOSTRAR MAIS" at bounding box center [695, 521] width 154 height 36
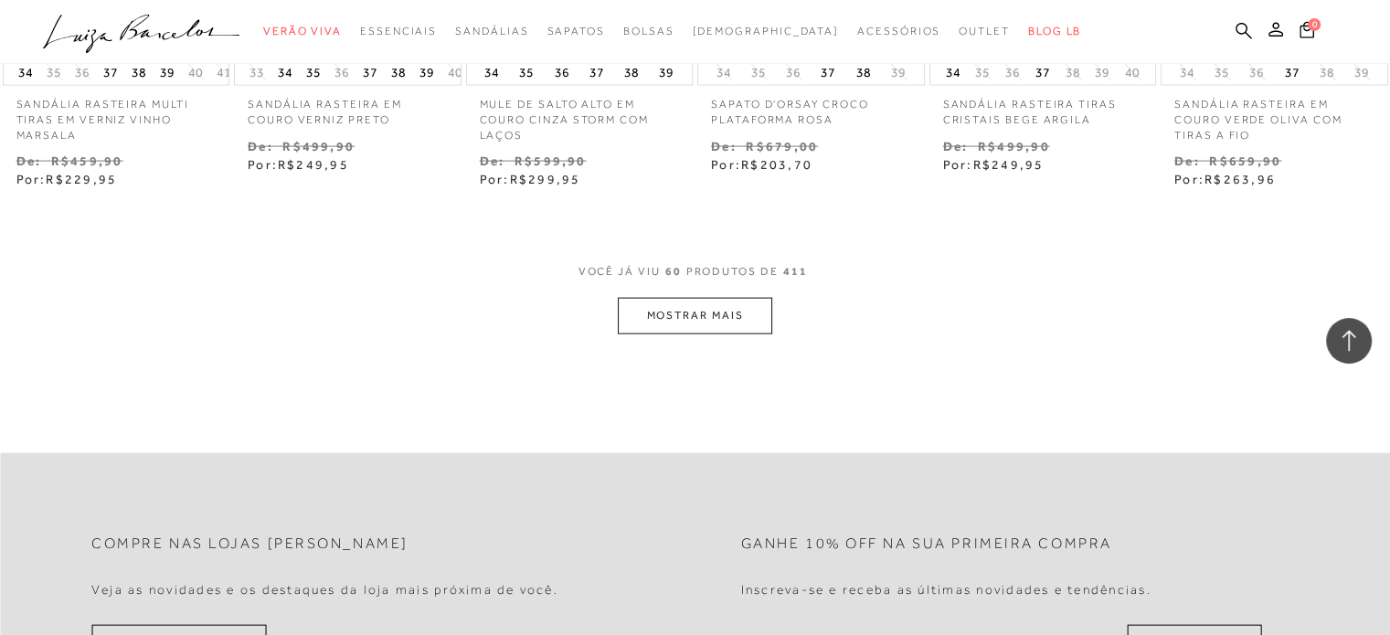
scroll to position [4008, 0]
